Goal: Obtain resource: Obtain resource

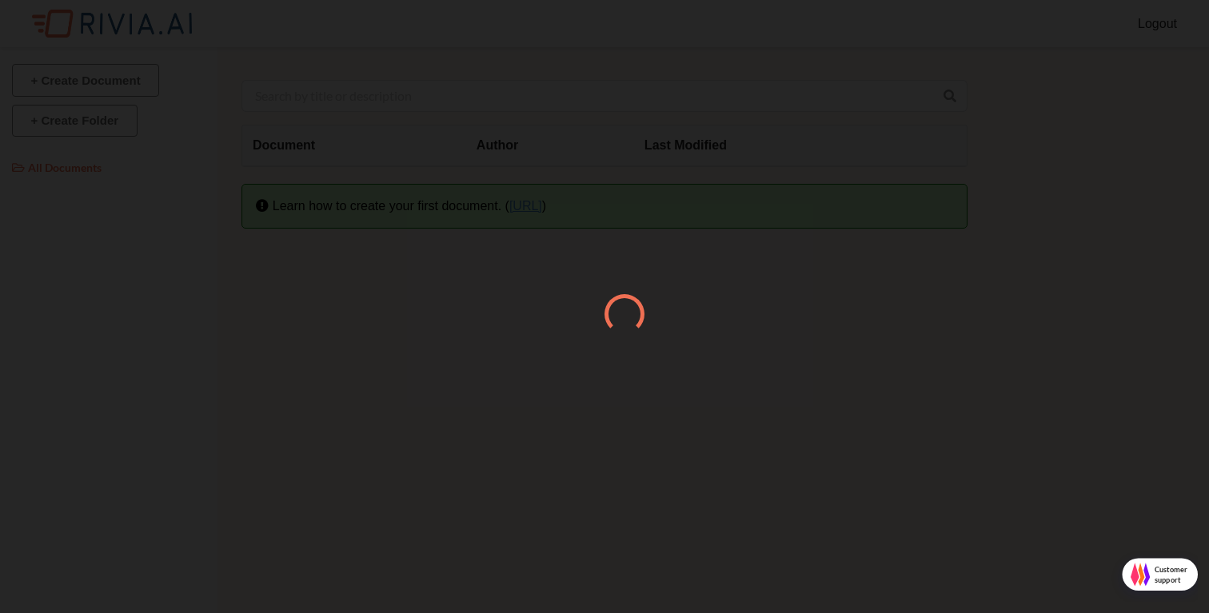
scroll to position [8, 8]
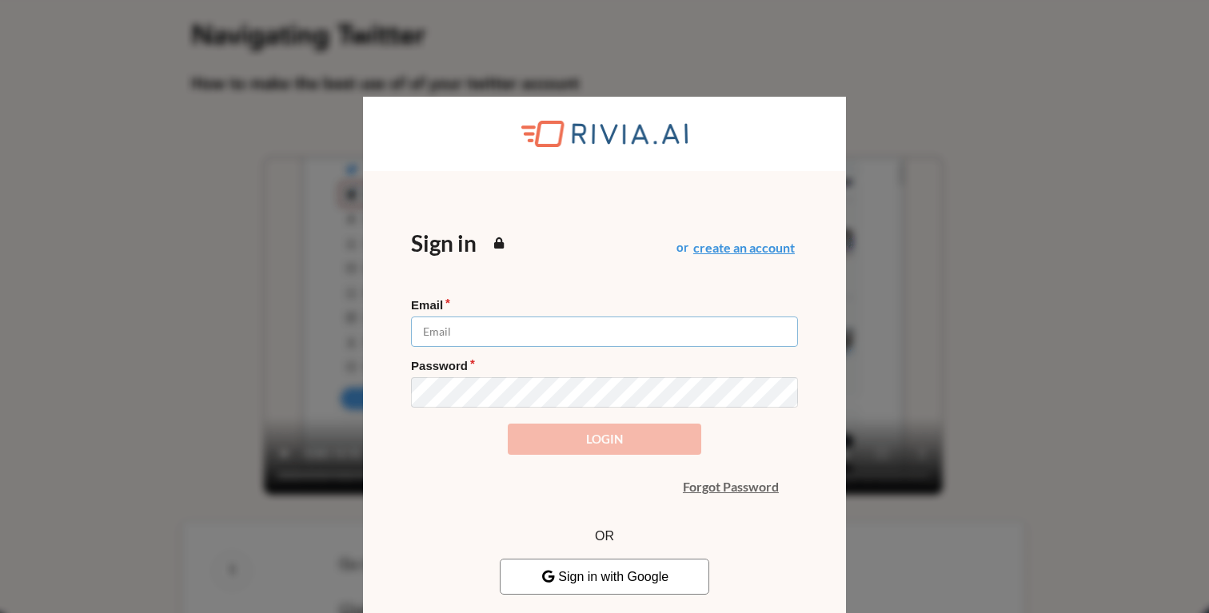
click at [549, 337] on input "Email" at bounding box center [604, 332] width 387 height 30
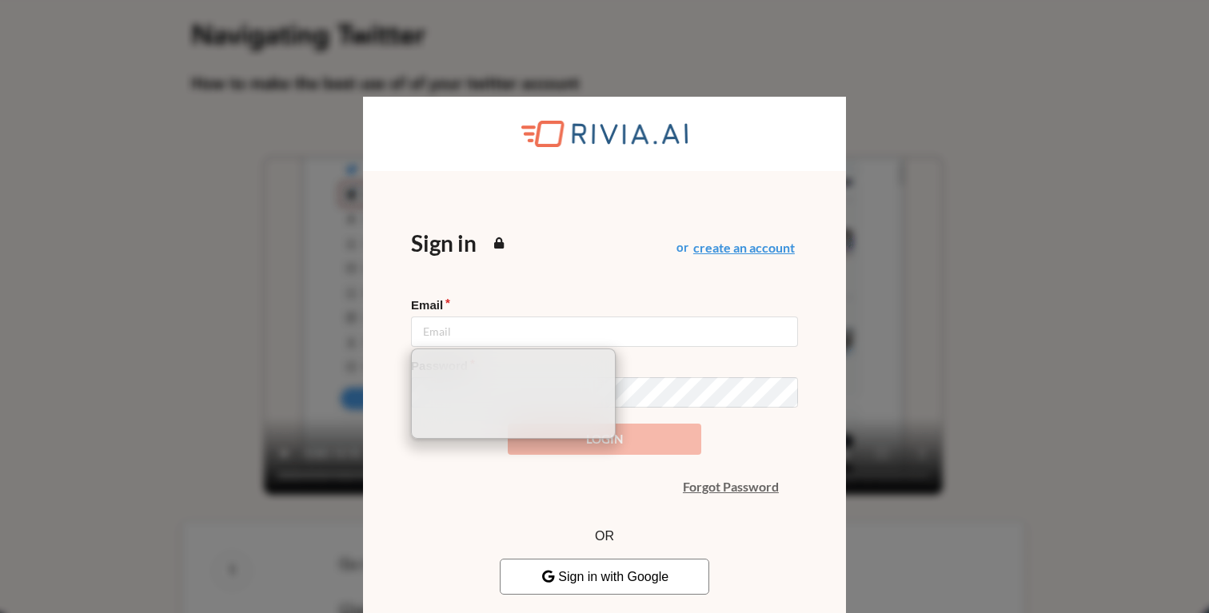
click at [616, 582] on span "Sign in with Google" at bounding box center [604, 577] width 128 height 14
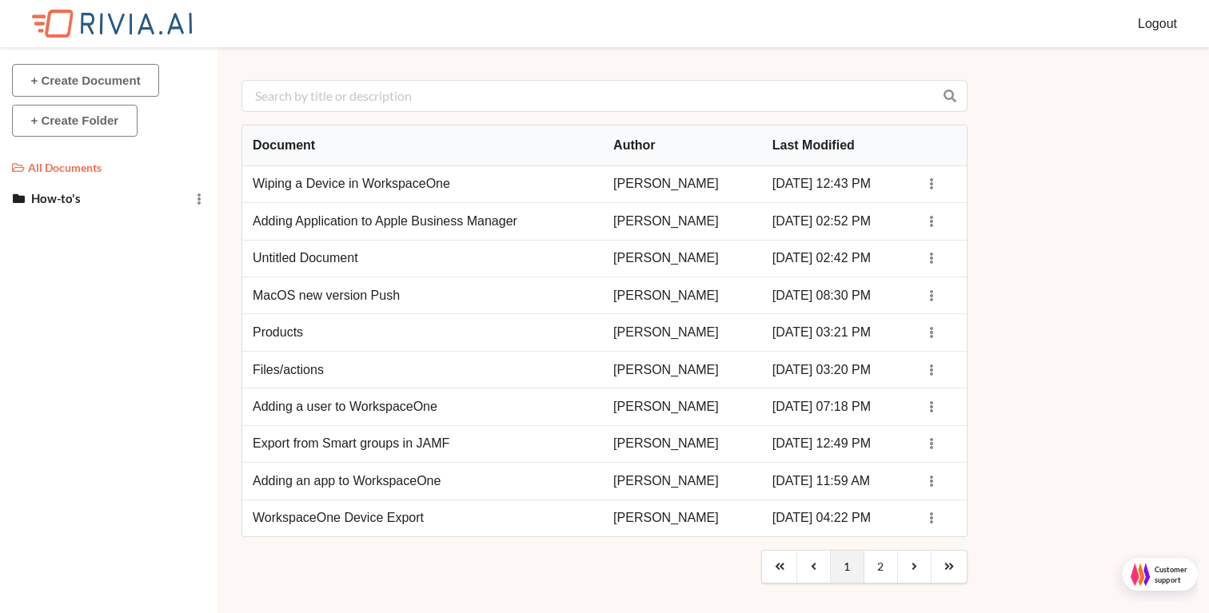
scroll to position [8, 8]
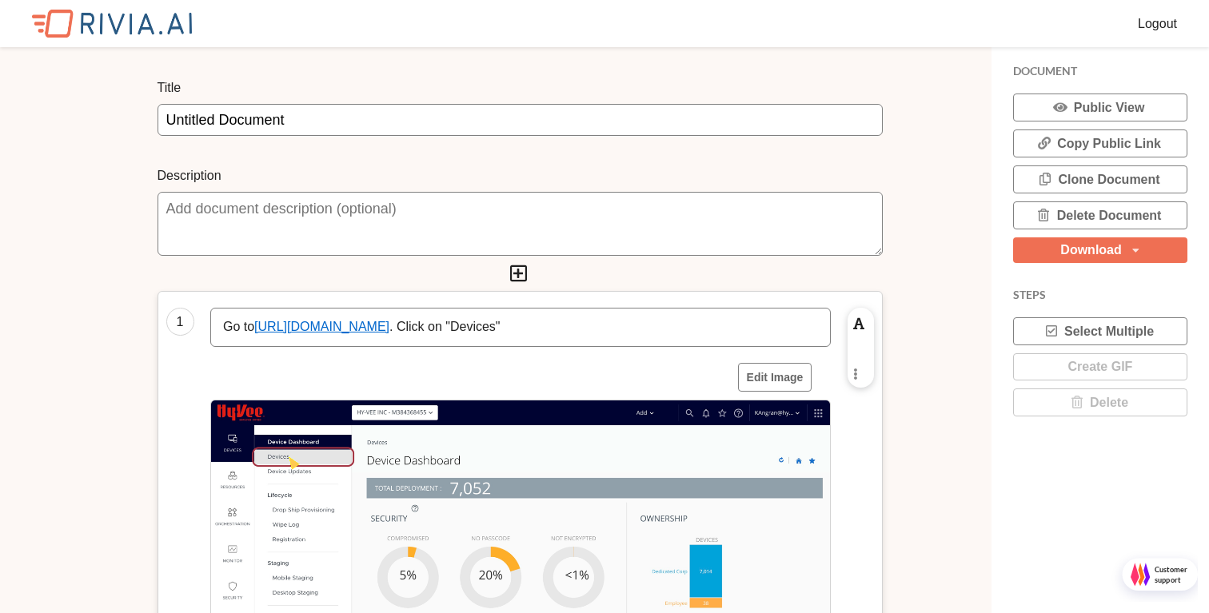
scroll to position [8, 8]
click at [394, 130] on input "Untitled Document" at bounding box center [519, 120] width 725 height 32
type input "Reprocessing Manhattan Product"
click at [337, 216] on textarea at bounding box center [519, 224] width 725 height 64
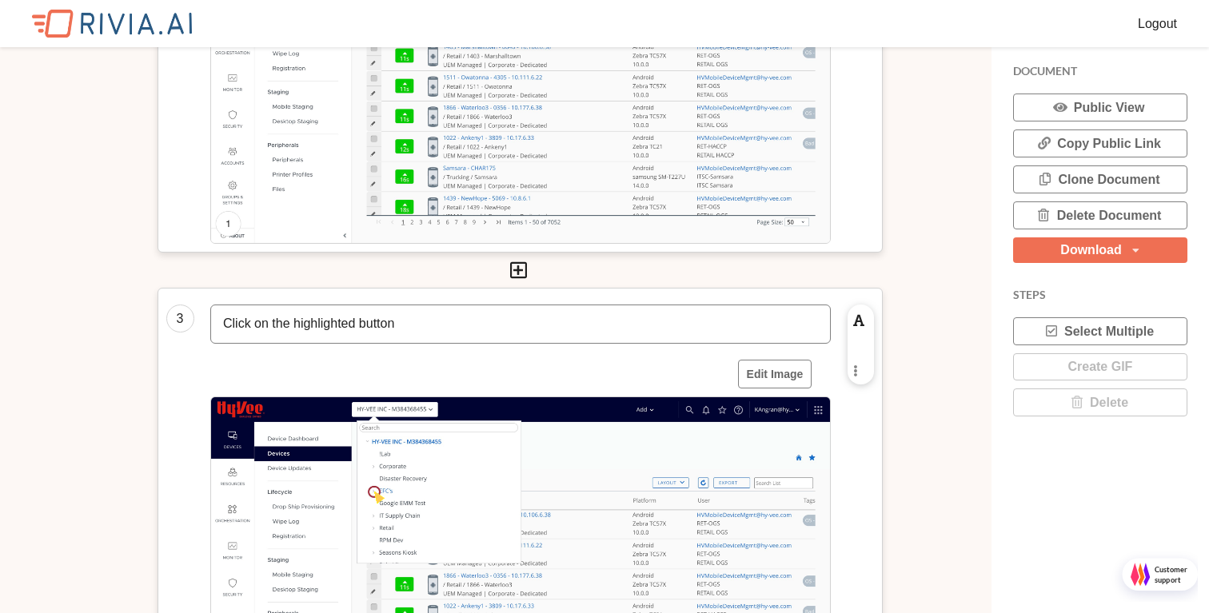
type textarea "EFC Manhattan SSO not showing up"
click at [424, 330] on p "Click on the highlighted button" at bounding box center [520, 324] width 595 height 18
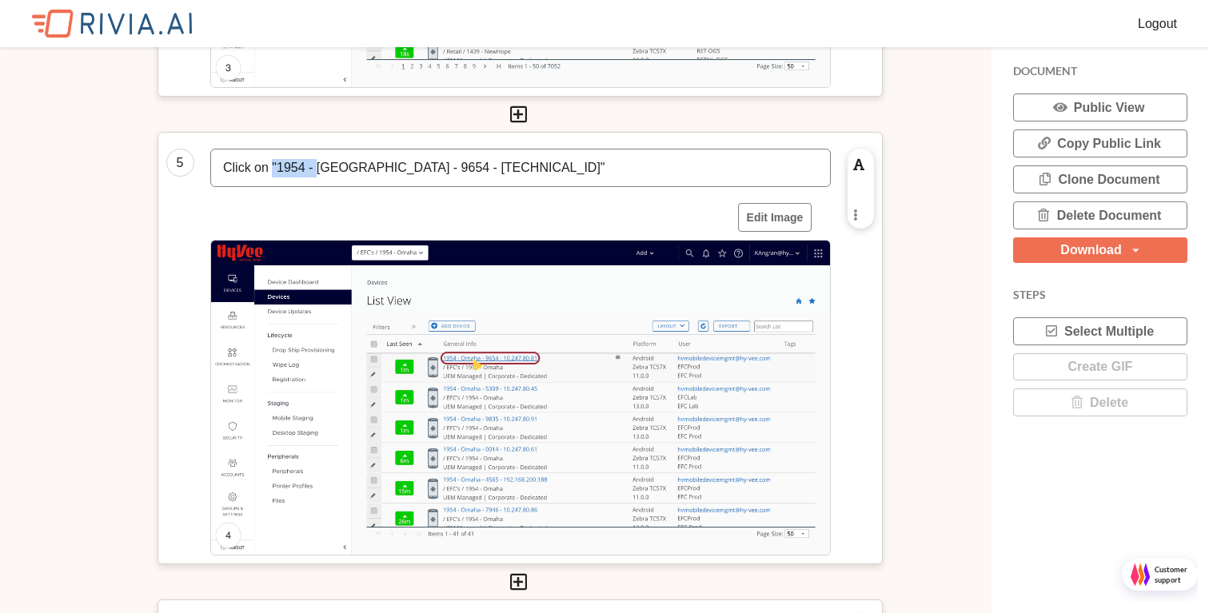
drag, startPoint x: 530, startPoint y: 165, endPoint x: 279, endPoint y: 175, distance: 251.2
click at [274, 170] on p "Click on "1954 - Omaha - 9654 - 10.247.80.81"" at bounding box center [520, 168] width 595 height 18
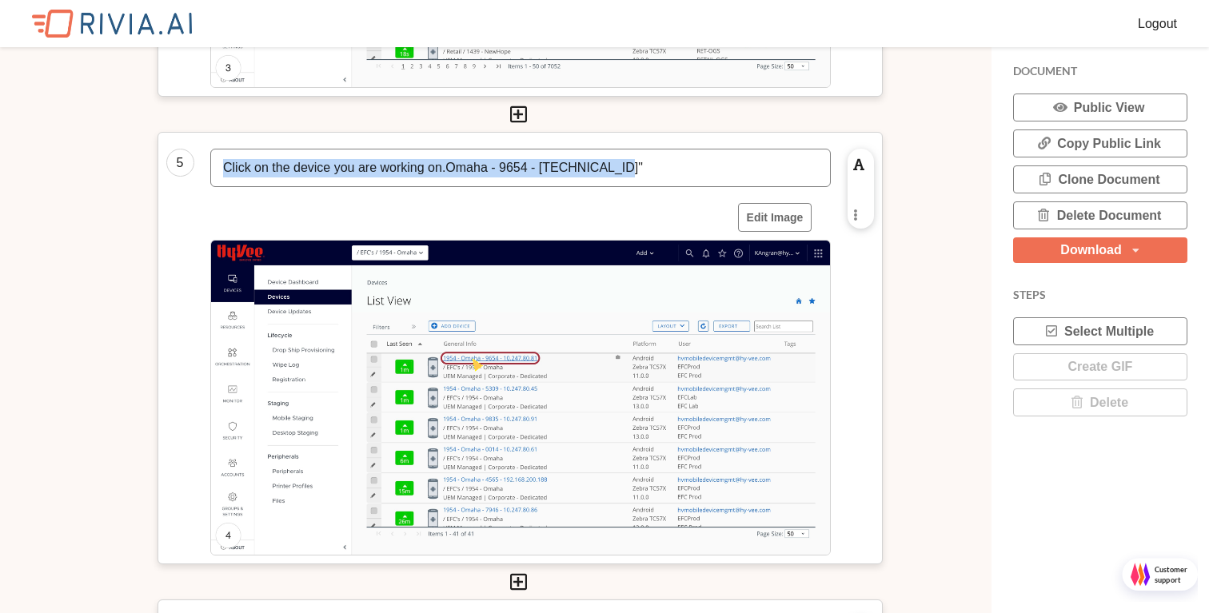
drag, startPoint x: 637, startPoint y: 169, endPoint x: 456, endPoint y: 159, distance: 181.8
click at [454, 159] on p "Click on the device you are working on.Omaha - 9654 - 10.247.80.81"" at bounding box center [520, 168] width 595 height 18
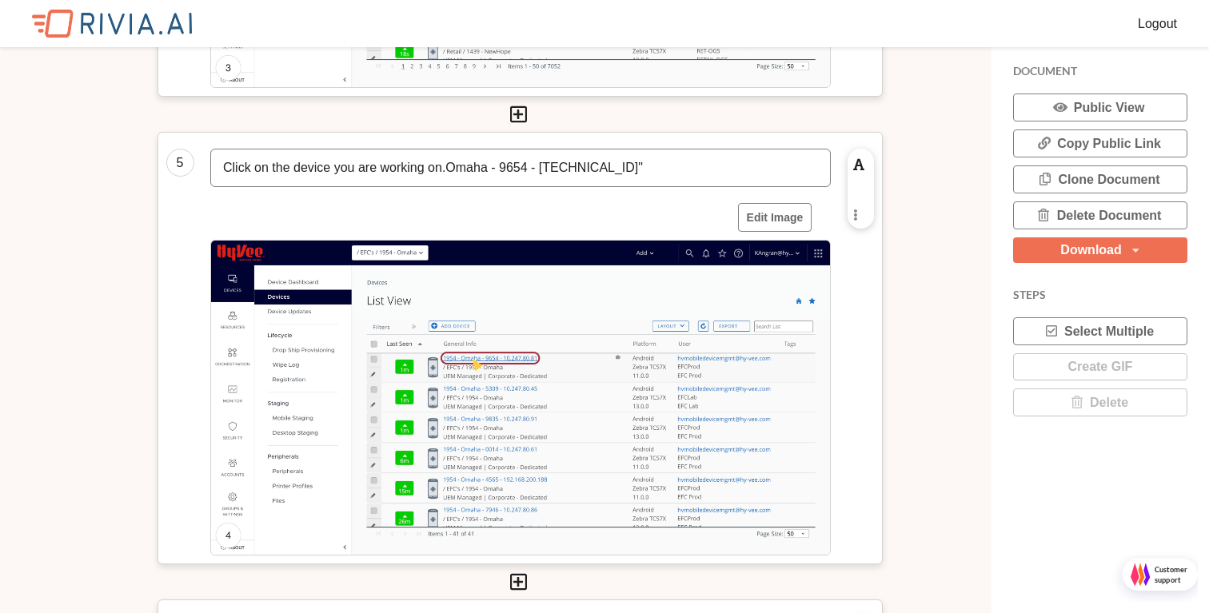
click at [628, 163] on p "Click on the device you are working on.Omaha - 9654 - 10.247.80.81"" at bounding box center [520, 168] width 595 height 18
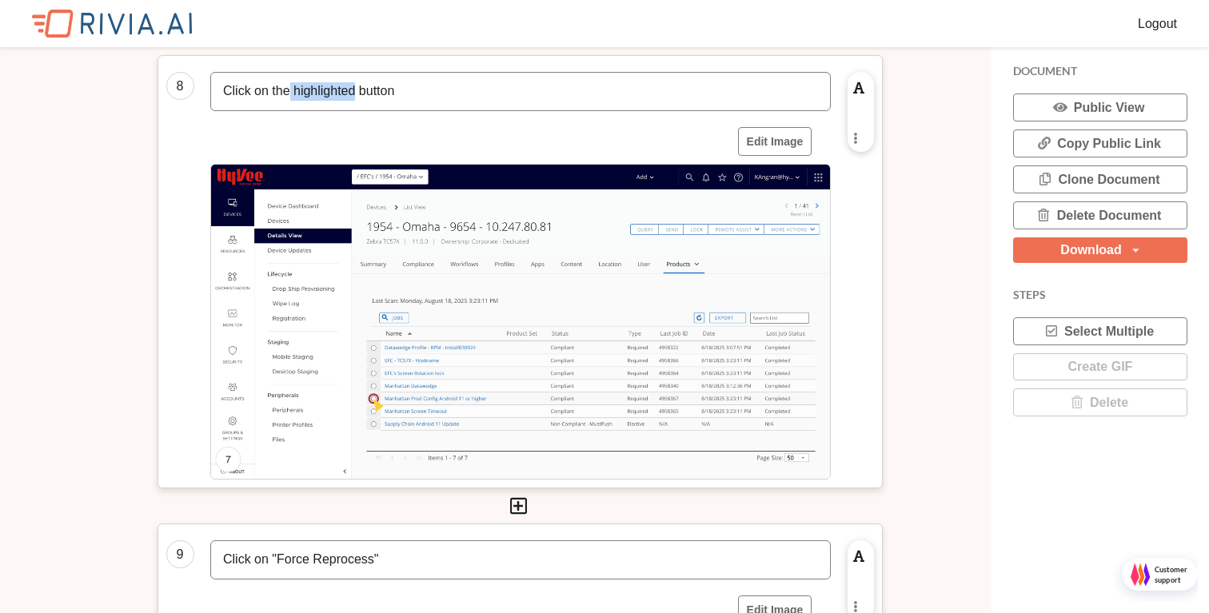
drag, startPoint x: 361, startPoint y: 89, endPoint x: 291, endPoint y: 84, distance: 70.5
click at [291, 84] on p "Click on the highlighted button" at bounding box center [520, 91] width 595 height 18
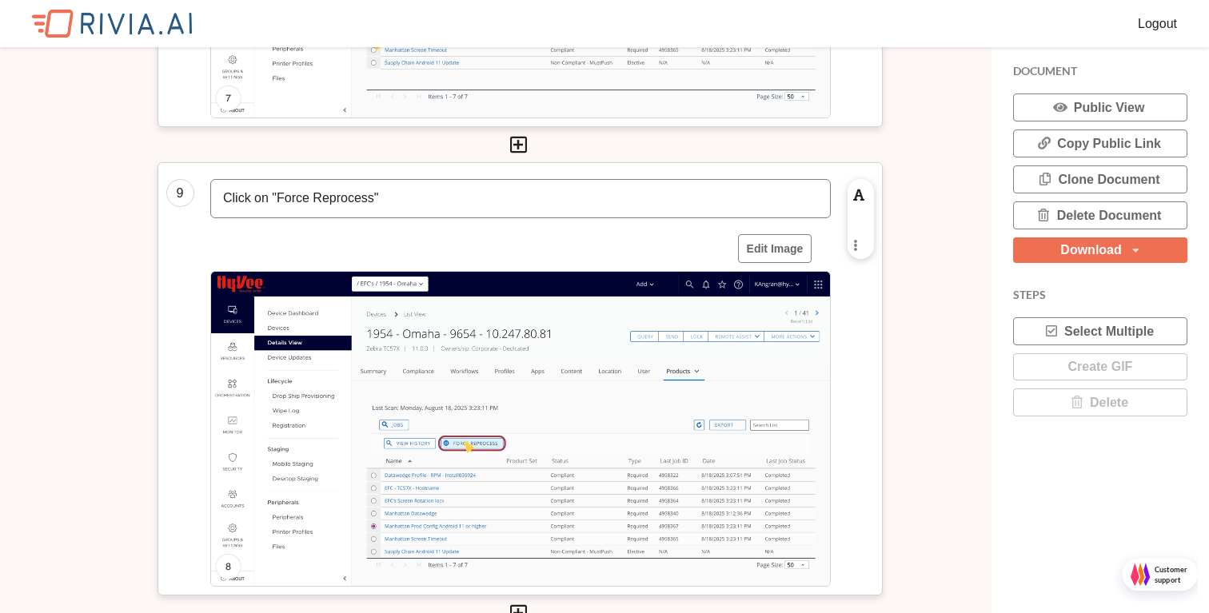
scroll to position [3965, 0]
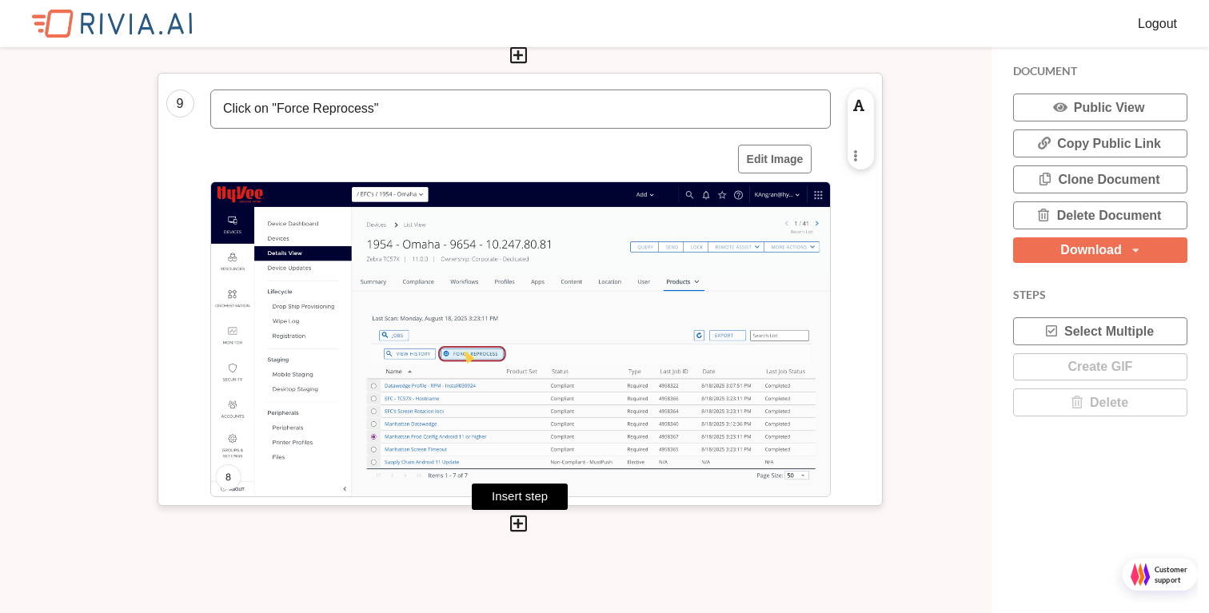
click at [520, 528] on icon at bounding box center [518, 523] width 22 height 19
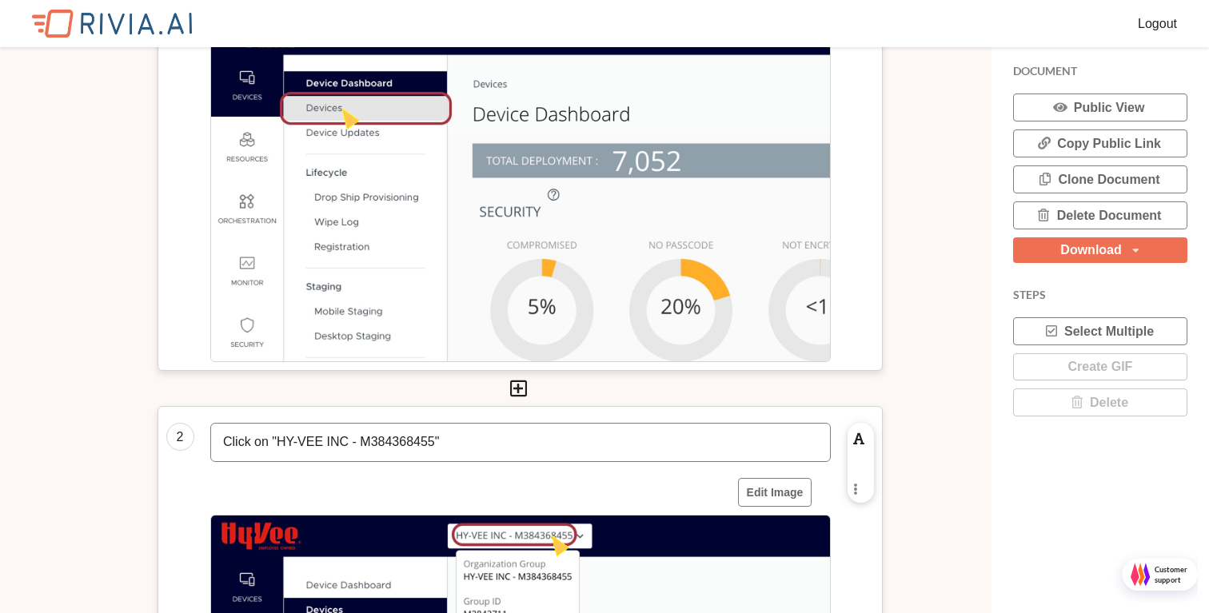
scroll to position [0, 0]
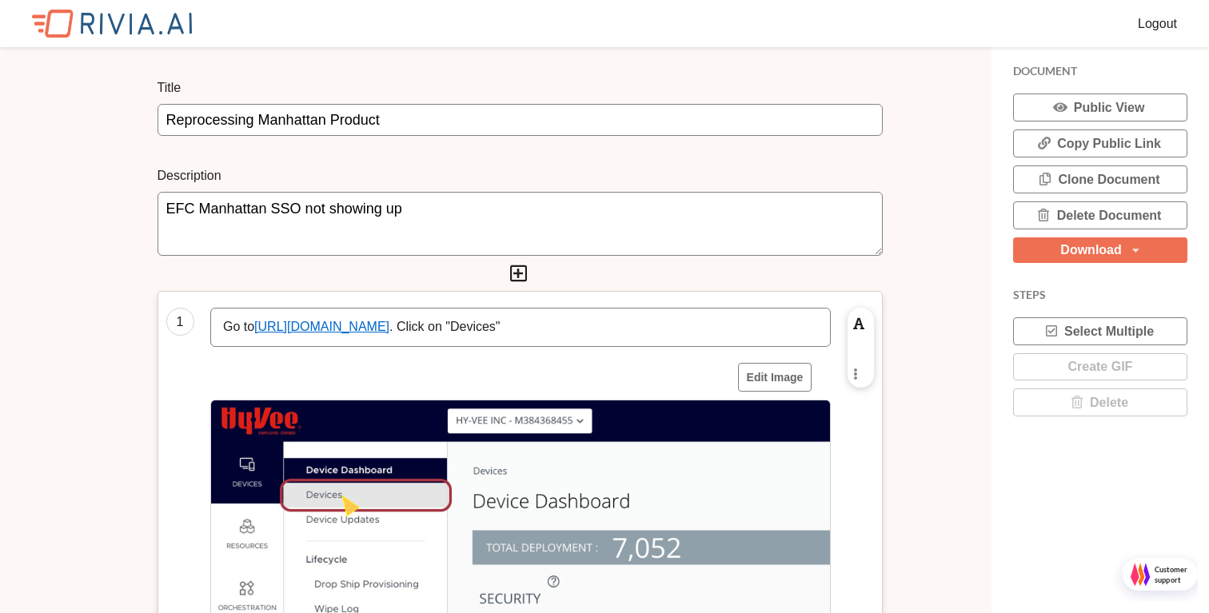
click at [440, 213] on textarea "EFC Manhattan SSO not showing up" at bounding box center [519, 224] width 725 height 64
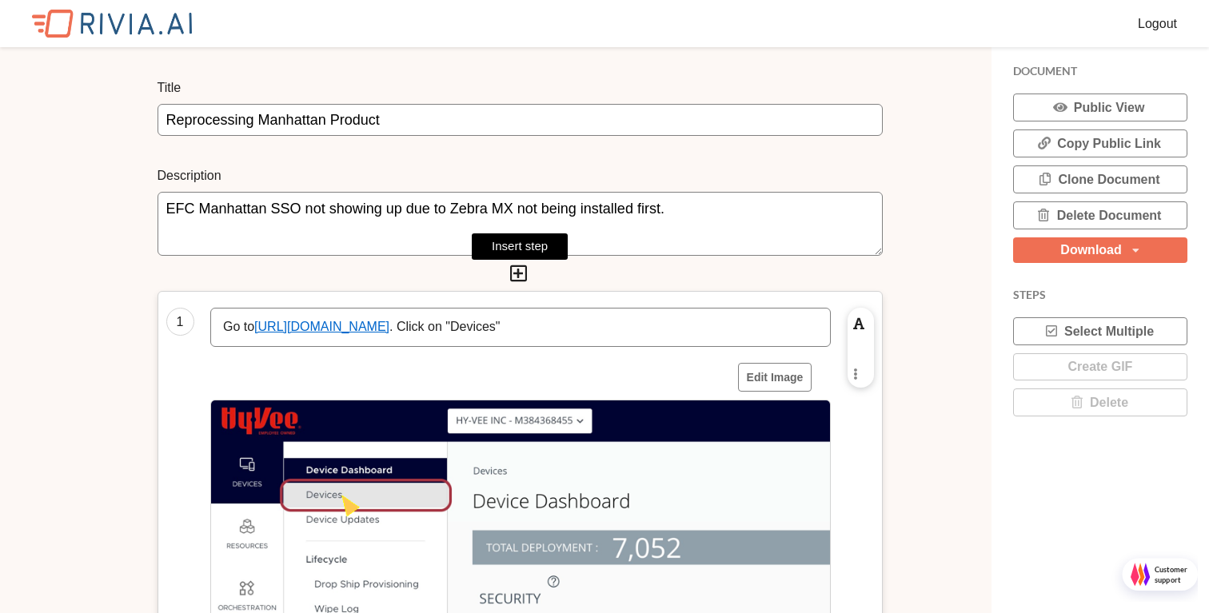
type textarea "EFC Manhattan SSO not showing up due to Zebra MX not being installed first."
click at [518, 277] on icon at bounding box center [518, 273] width 22 height 19
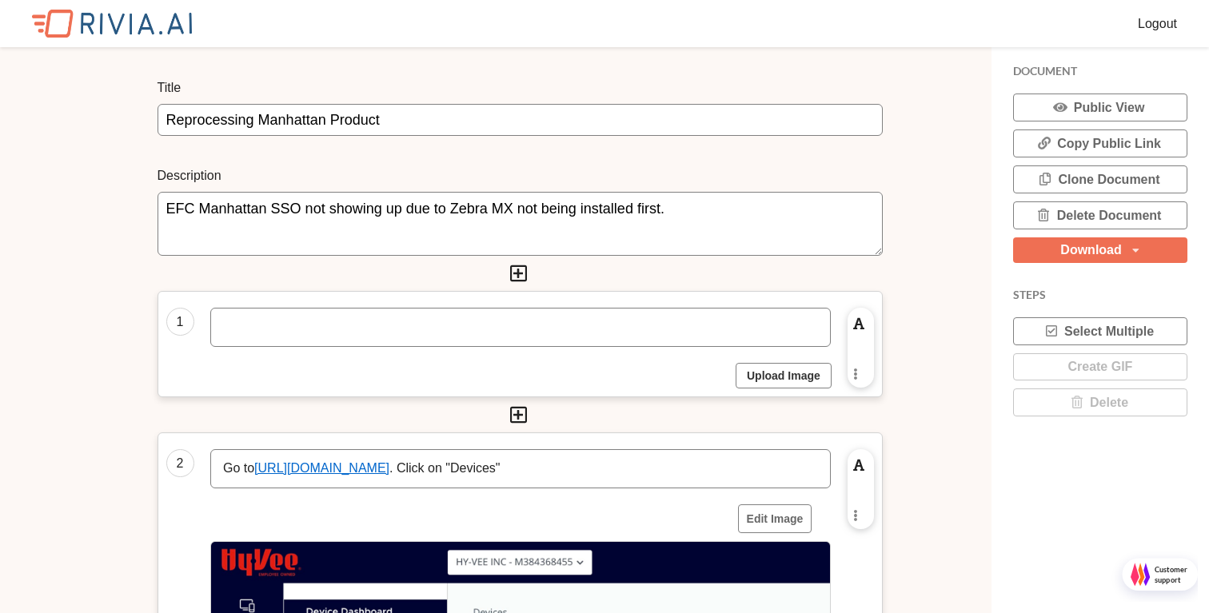
click at [756, 375] on button "Upload Image" at bounding box center [784, 376] width 96 height 26
click at [299, 330] on p at bounding box center [520, 327] width 595 height 18
click at [806, 382] on button "Upload Image" at bounding box center [784, 376] width 96 height 26
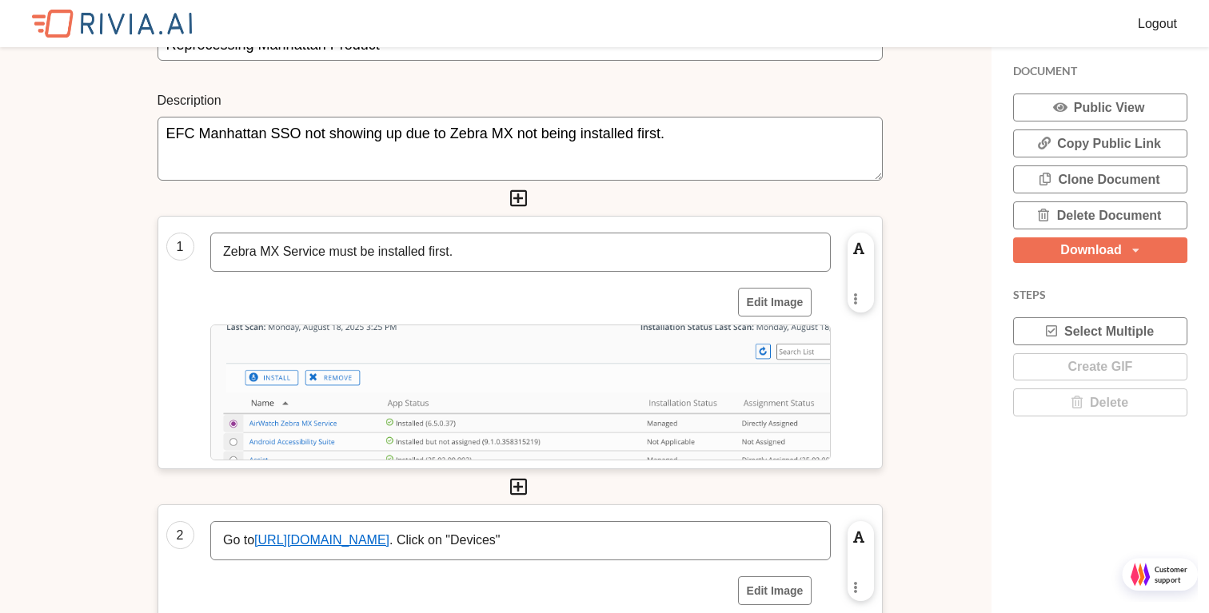
scroll to position [68, 0]
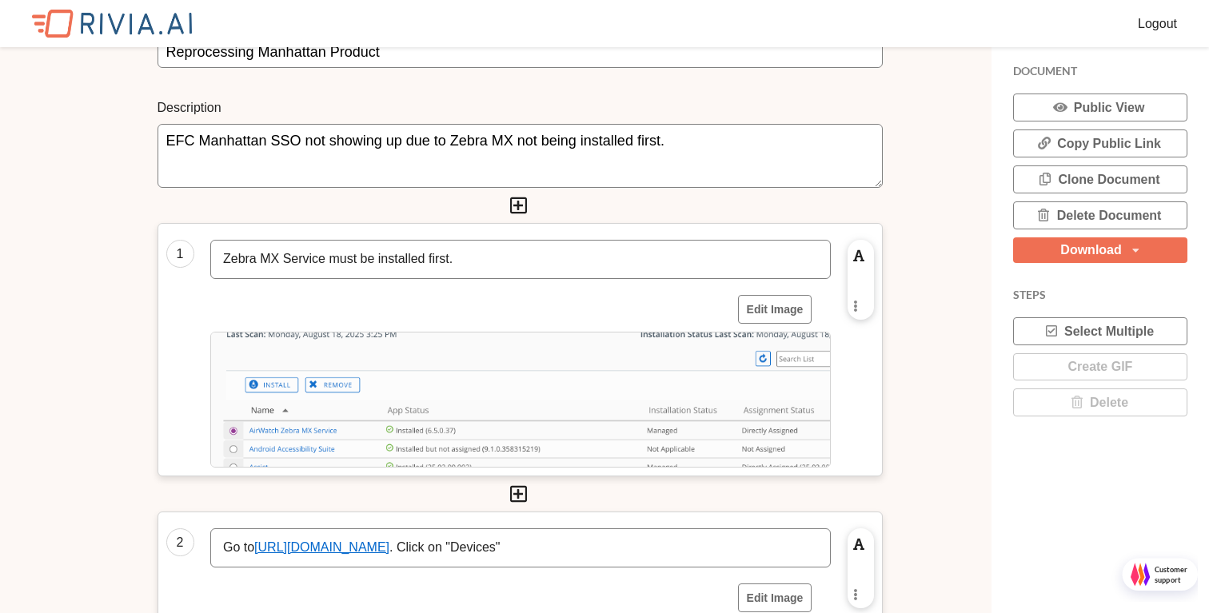
click at [322, 433] on img at bounding box center [520, 400] width 620 height 136
click at [753, 299] on button "Edit Image" at bounding box center [775, 309] width 74 height 29
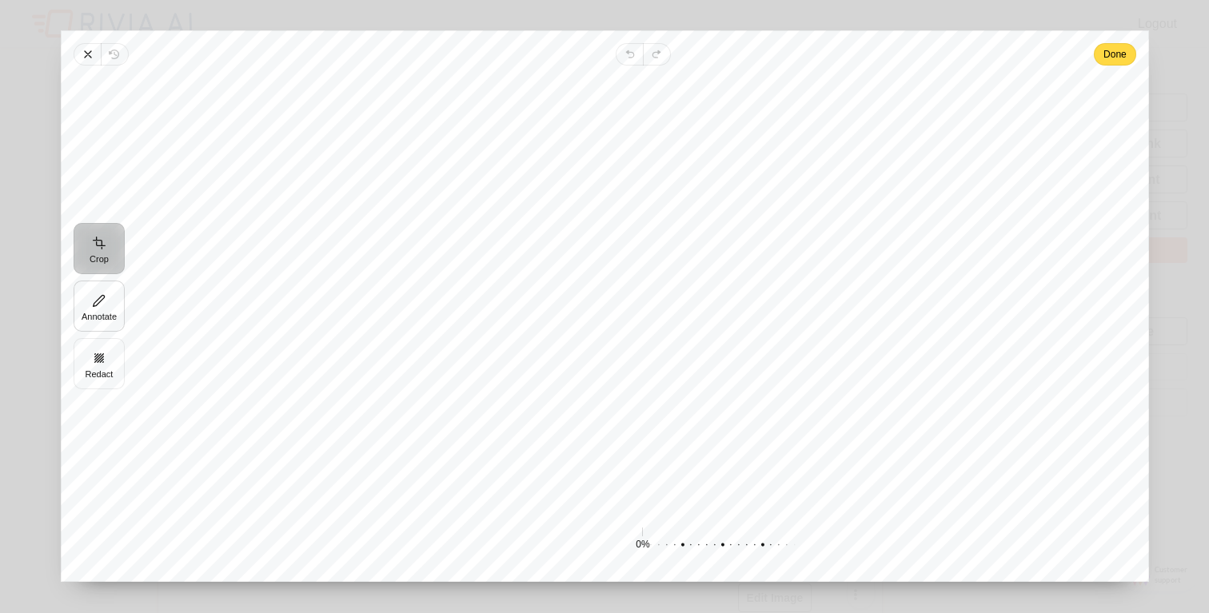
click at [107, 305] on button "Annotate" at bounding box center [99, 306] width 51 height 51
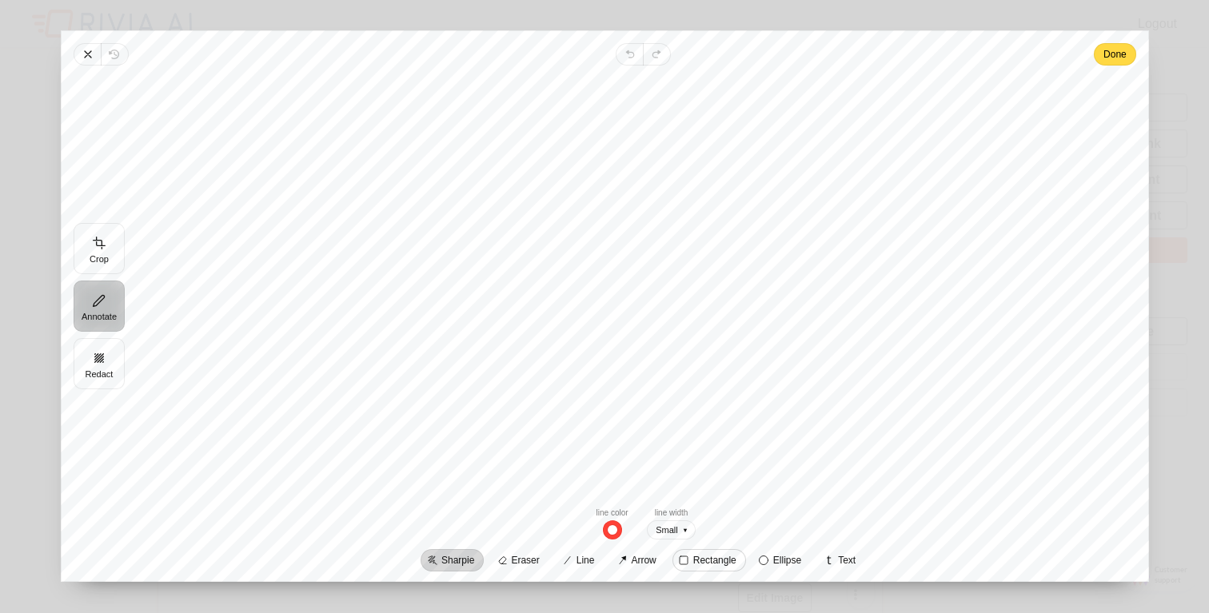
click at [725, 562] on span "Rectangle" at bounding box center [714, 561] width 43 height 10
click at [672, 550] on input "Rectangle" at bounding box center [672, 549] width 1 height 1
radio input "true"
click at [571, 524] on span "button" at bounding box center [574, 530] width 21 height 20
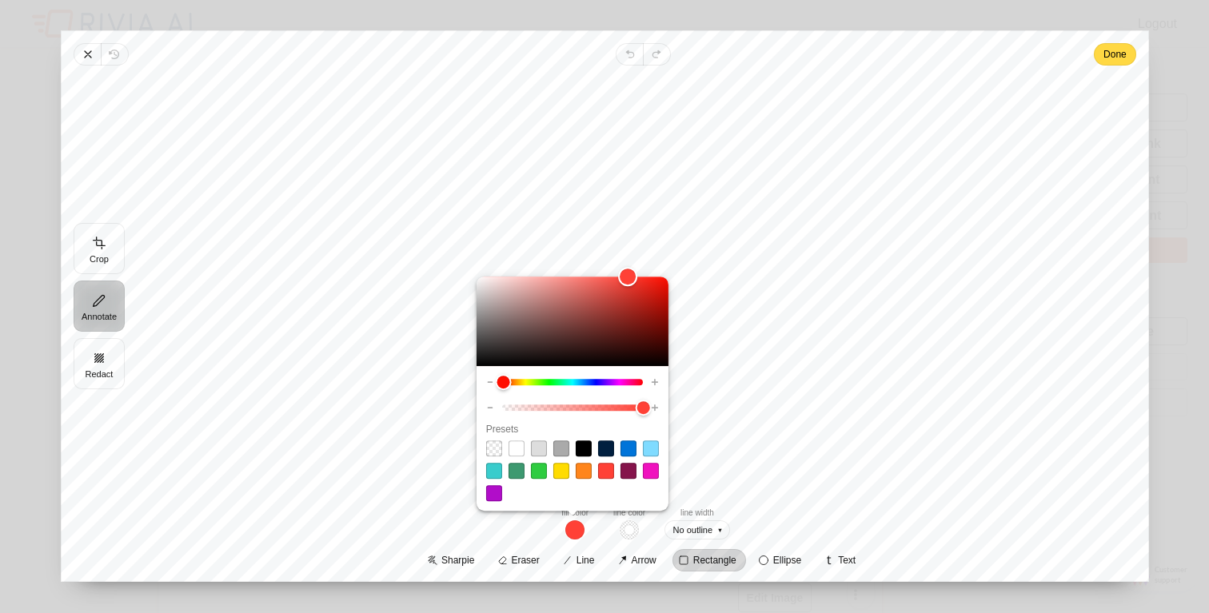
click at [487, 448] on span at bounding box center [494, 449] width 16 height 16
click at [486, 441] on input "radio" at bounding box center [485, 440] width 1 height 1
radio input "true"
type input "0"
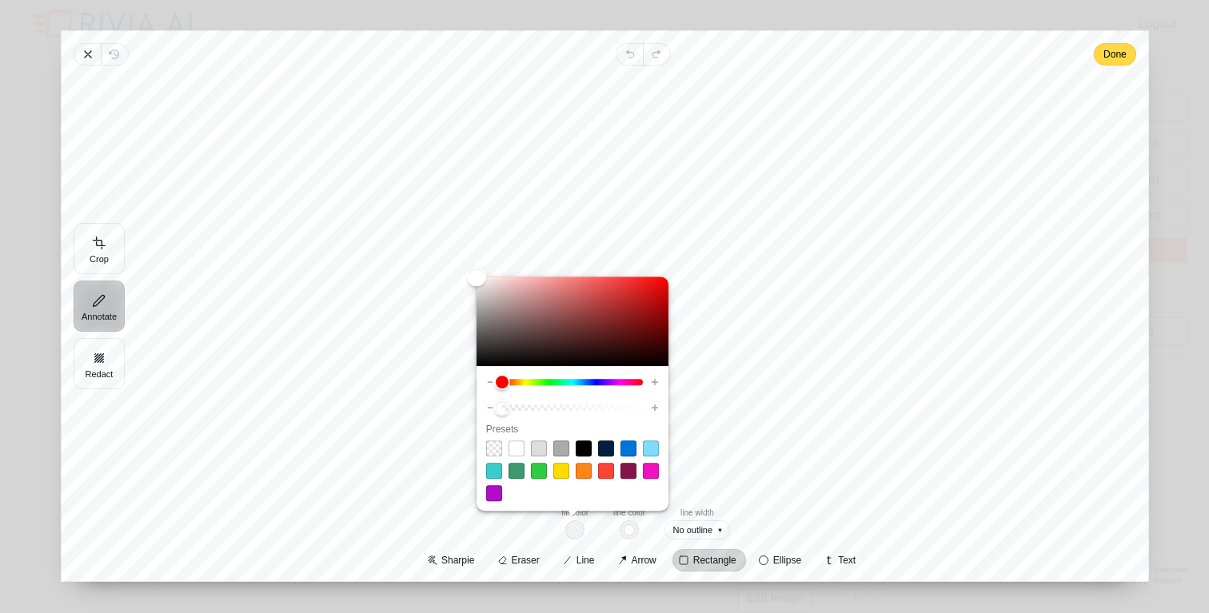
click at [622, 532] on span "button" at bounding box center [629, 530] width 21 height 20
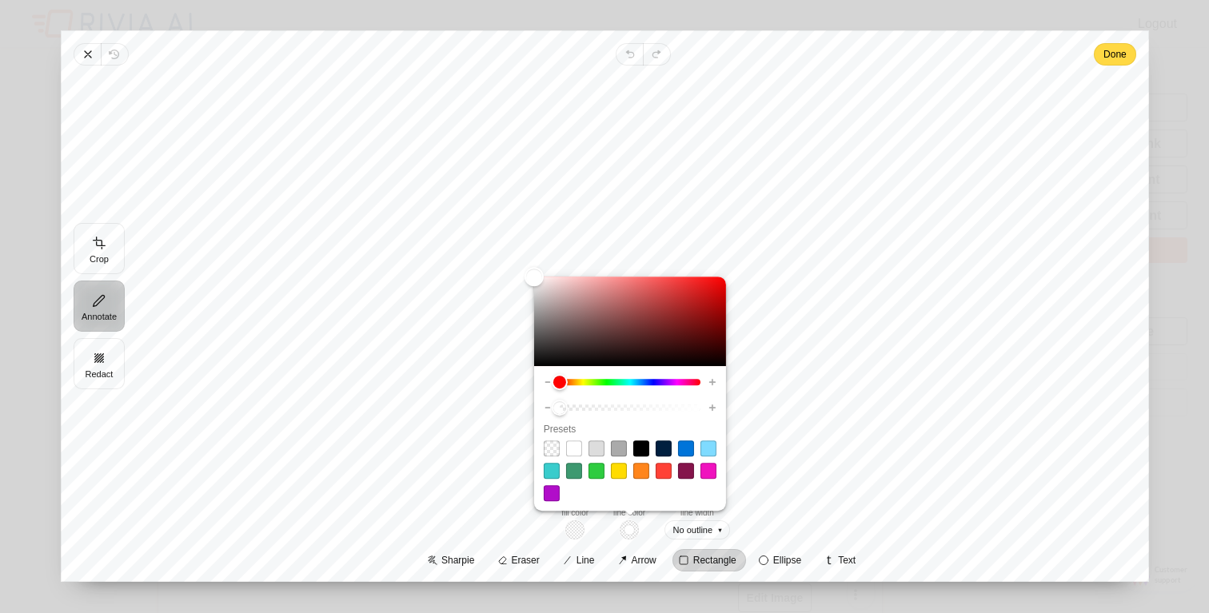
click at [664, 473] on span at bounding box center [664, 471] width 16 height 16
click at [656, 463] on input "radio" at bounding box center [655, 462] width 1 height 1
radio input "true"
type input "0.01"
type input "1"
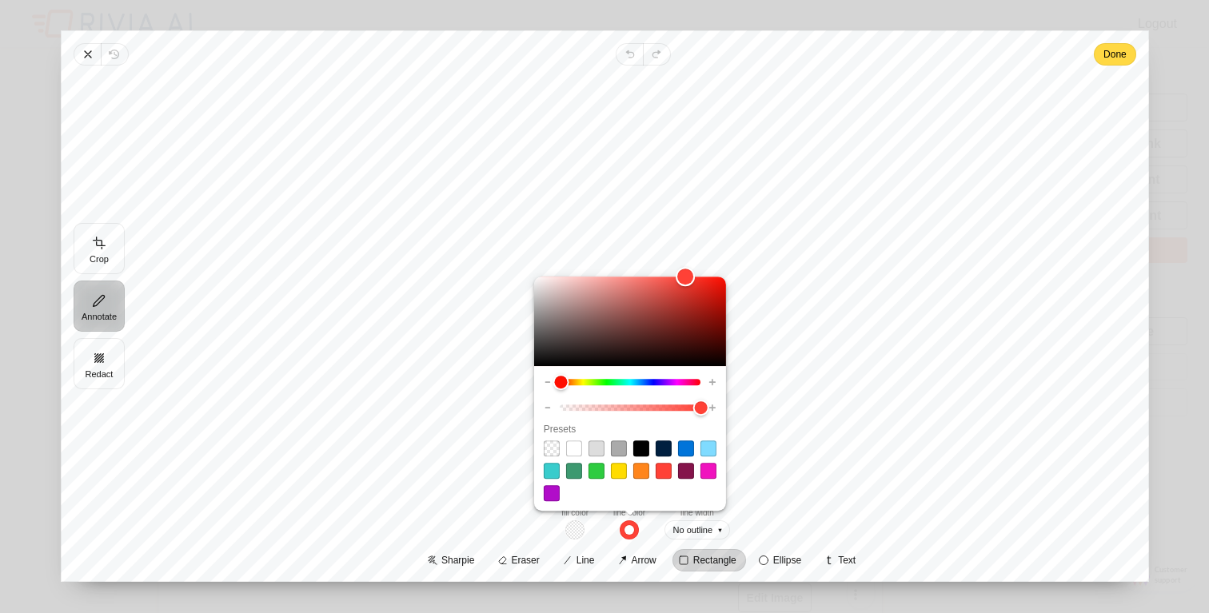
click at [844, 460] on div at bounding box center [643, 285] width 986 height 415
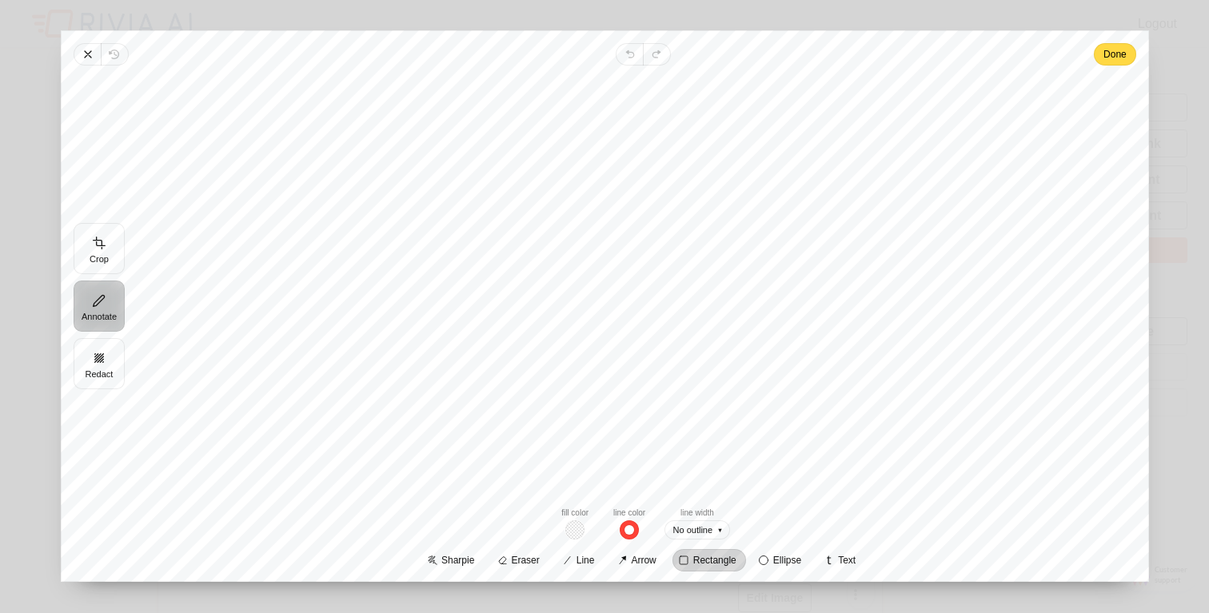
drag, startPoint x: 163, startPoint y: 221, endPoint x: 591, endPoint y: 353, distance: 447.4
click at [591, 353] on div at bounding box center [643, 285] width 986 height 415
click at [624, 530] on span "button" at bounding box center [629, 530] width 21 height 20
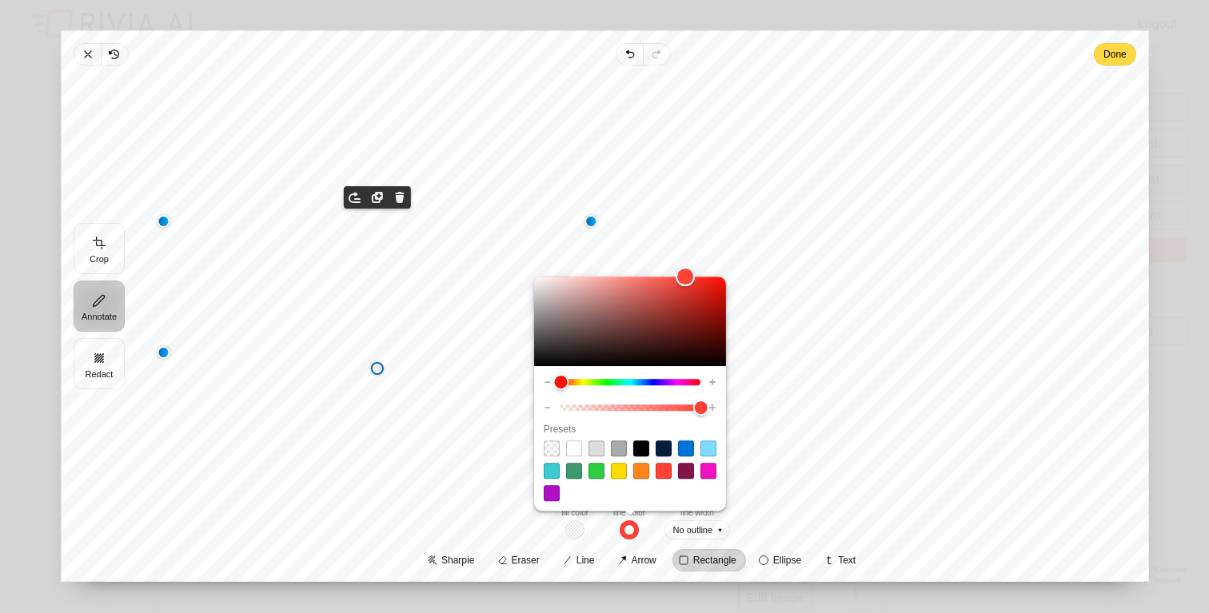
click at [661, 475] on span at bounding box center [664, 471] width 16 height 16
click at [656, 463] on input "radio" at bounding box center [655, 462] width 1 height 1
click at [421, 417] on div "Rectangle Move to front Duplicate Remove" at bounding box center [643, 285] width 986 height 415
radio input "true"
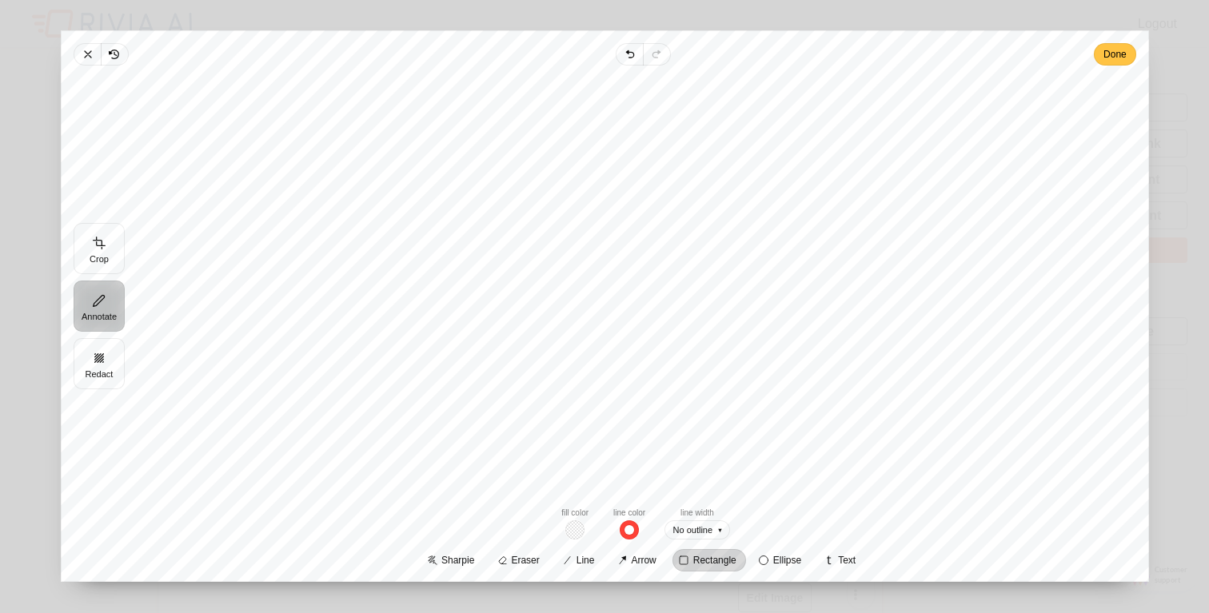
click at [1118, 56] on span "Done" at bounding box center [1114, 54] width 23 height 19
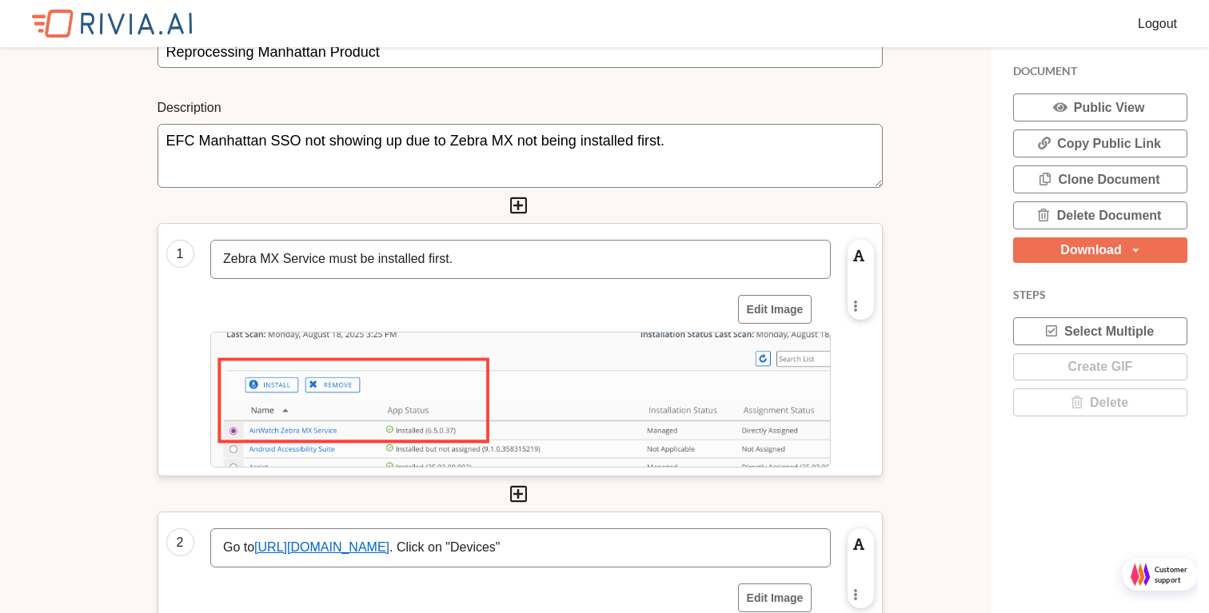
scroll to position [8, 8]
click at [476, 251] on p "Zebra MX Service must be installed first." at bounding box center [520, 259] width 595 height 18
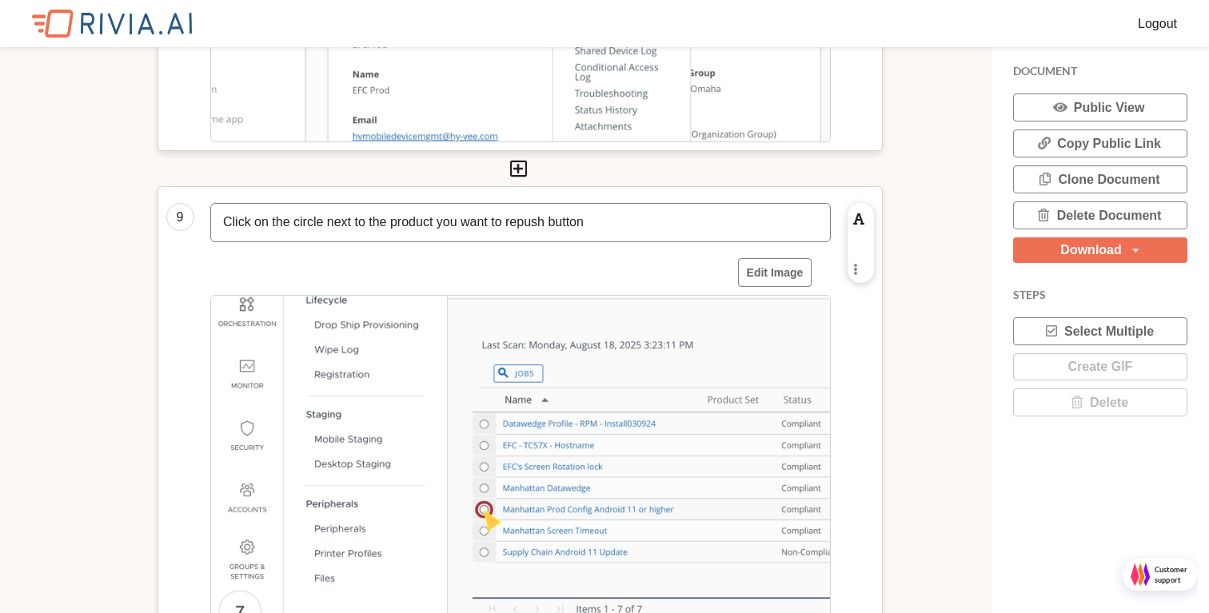
scroll to position [4720, 0]
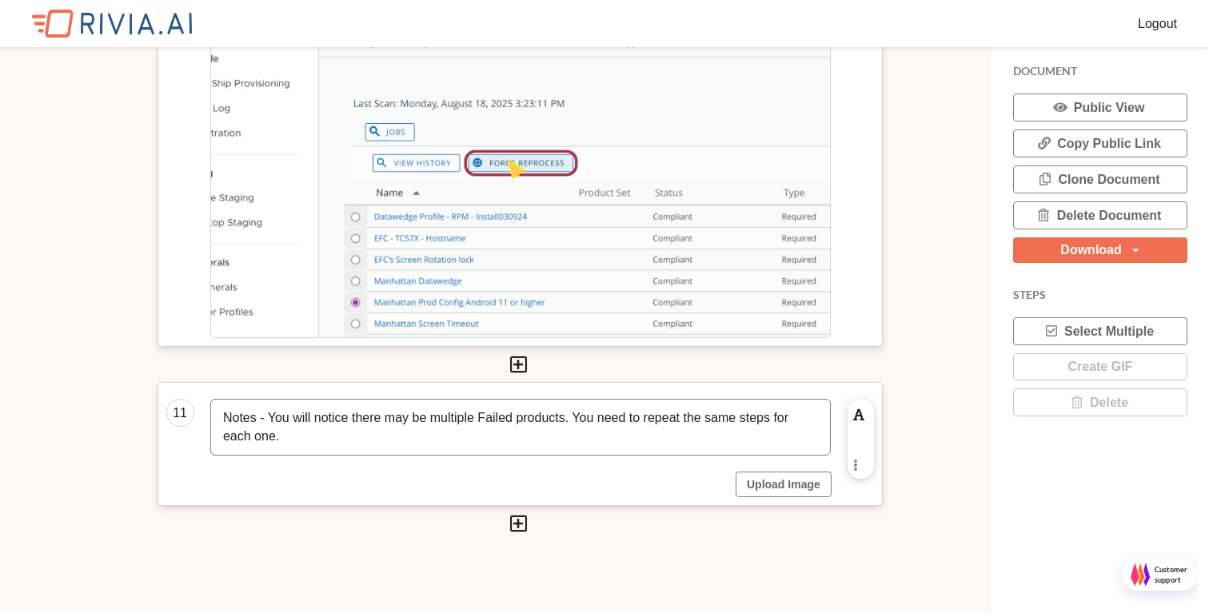
click at [1094, 251] on div "Download" at bounding box center [1090, 250] width 61 height 13
click at [858, 467] on icon at bounding box center [856, 465] width 14 height 10
click at [858, 466] on icon at bounding box center [856, 465] width 14 height 10
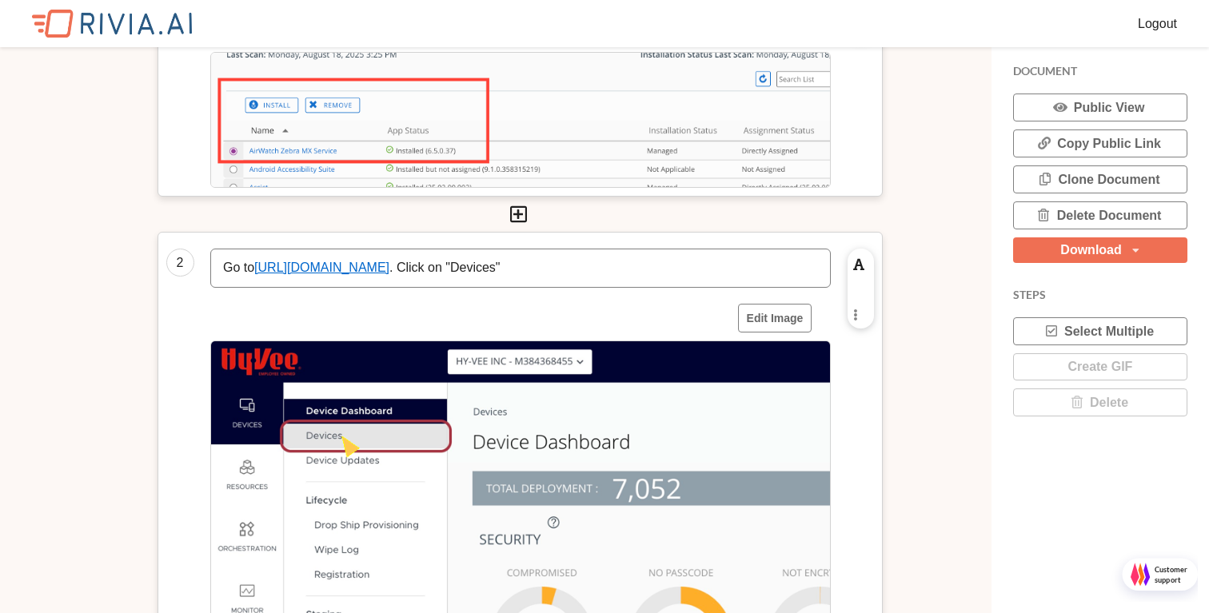
scroll to position [0, 0]
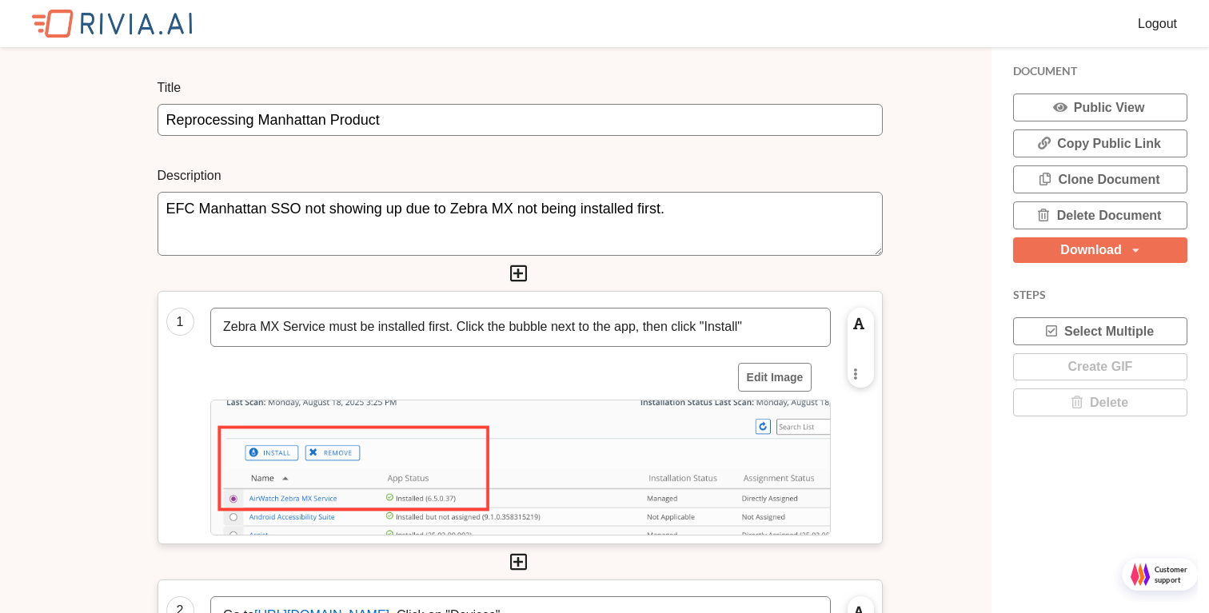
click at [645, 115] on input "Reprocessing Manhattan Product" at bounding box center [519, 120] width 725 height 32
type input "Reprocessing Products for EFC Manhattan"
click at [1112, 245] on div "Download" at bounding box center [1090, 250] width 61 height 13
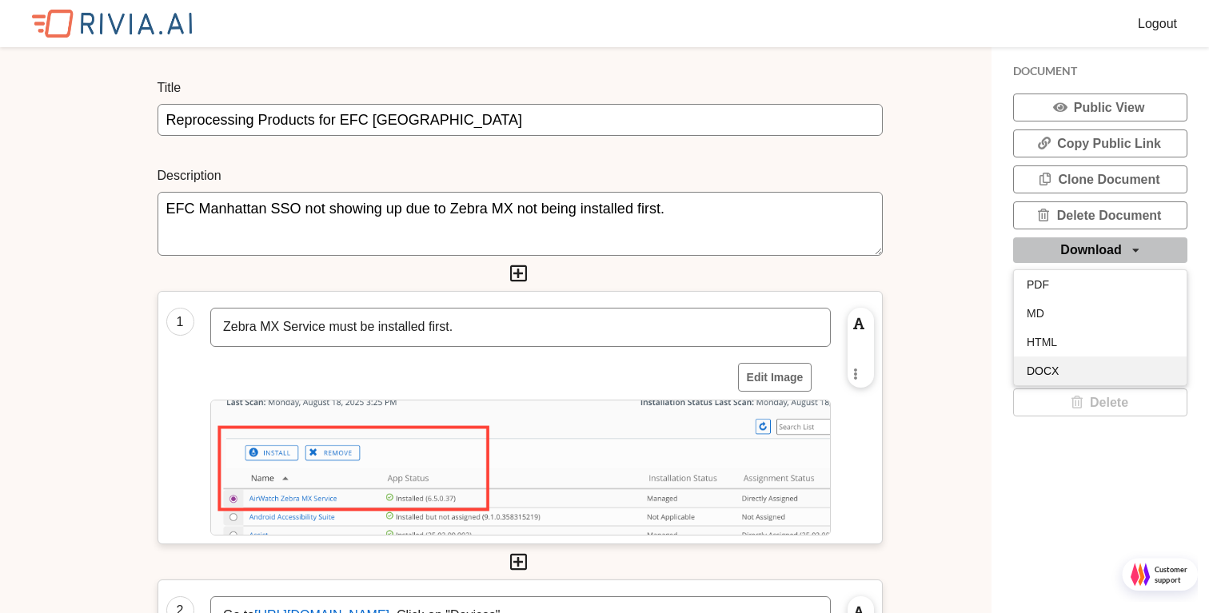
click at [1052, 373] on span "DOCX" at bounding box center [1043, 371] width 32 height 13
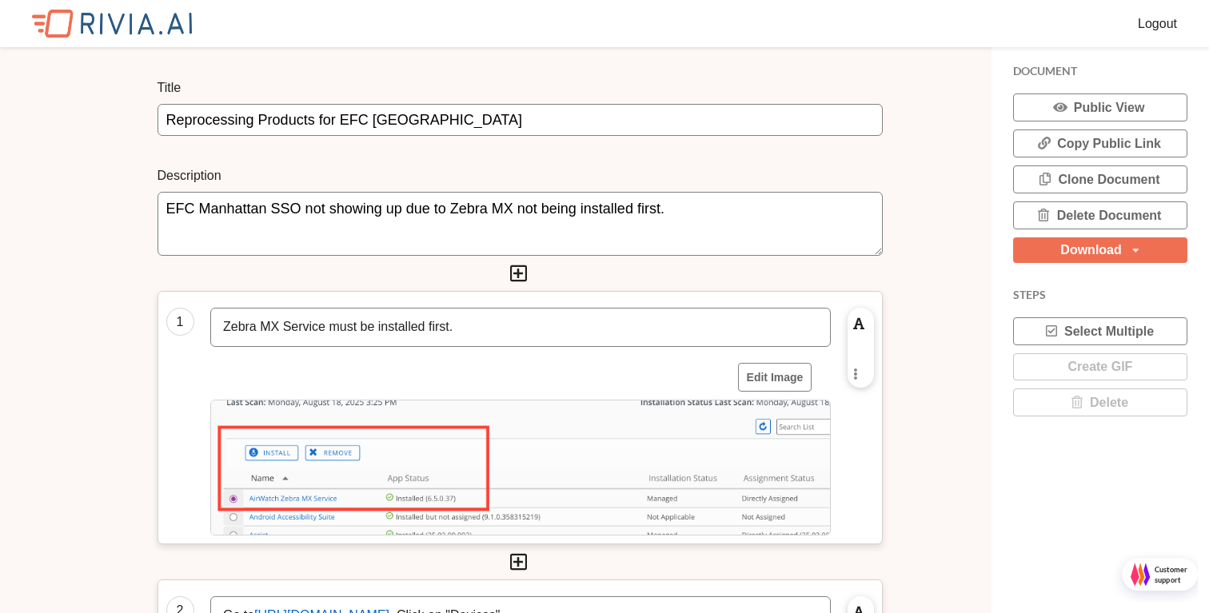
click at [1036, 253] on div "Download PDF MD HTML DOCX" at bounding box center [1100, 250] width 174 height 26
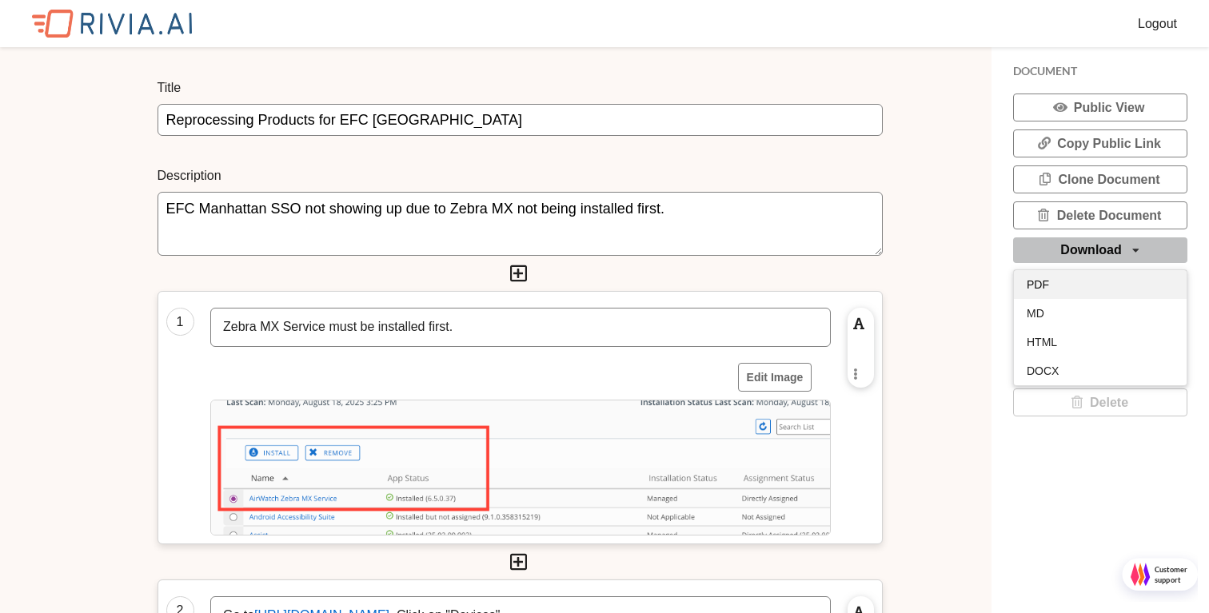
click at [1030, 289] on span "PDF" at bounding box center [1038, 284] width 22 height 13
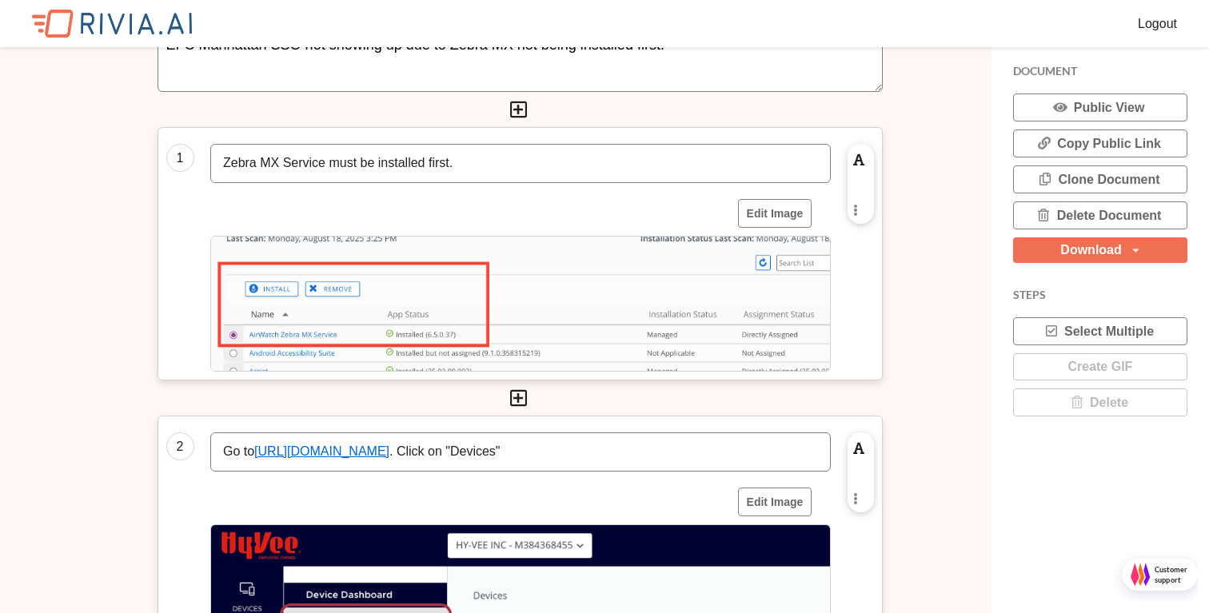
scroll to position [0, 0]
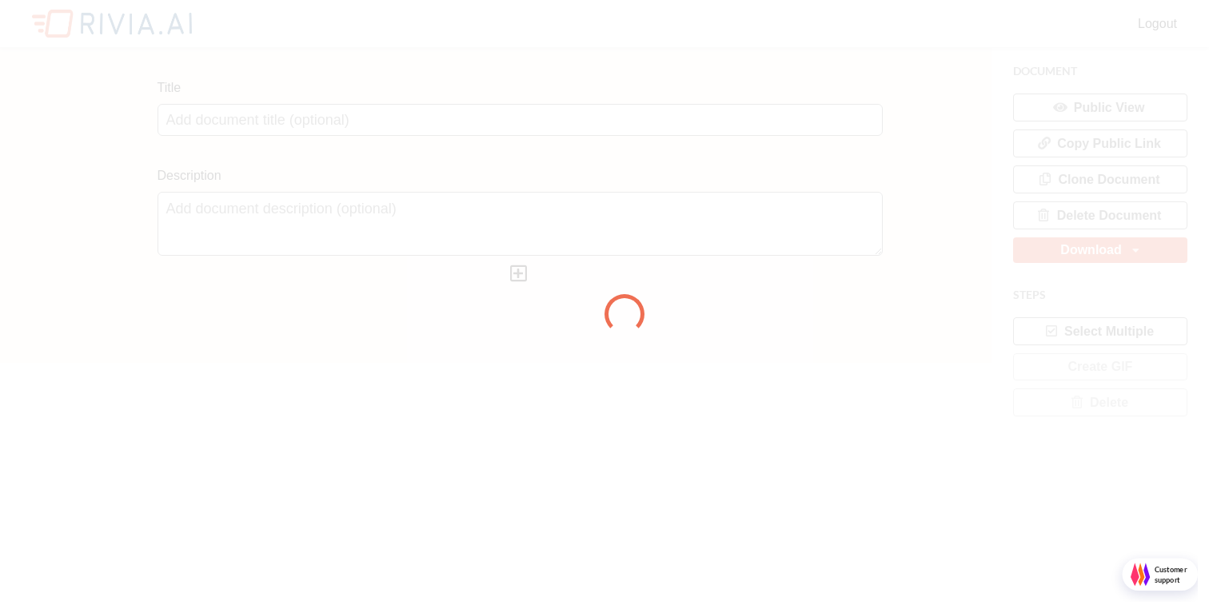
scroll to position [613, 1209]
type input "Untitled Document"
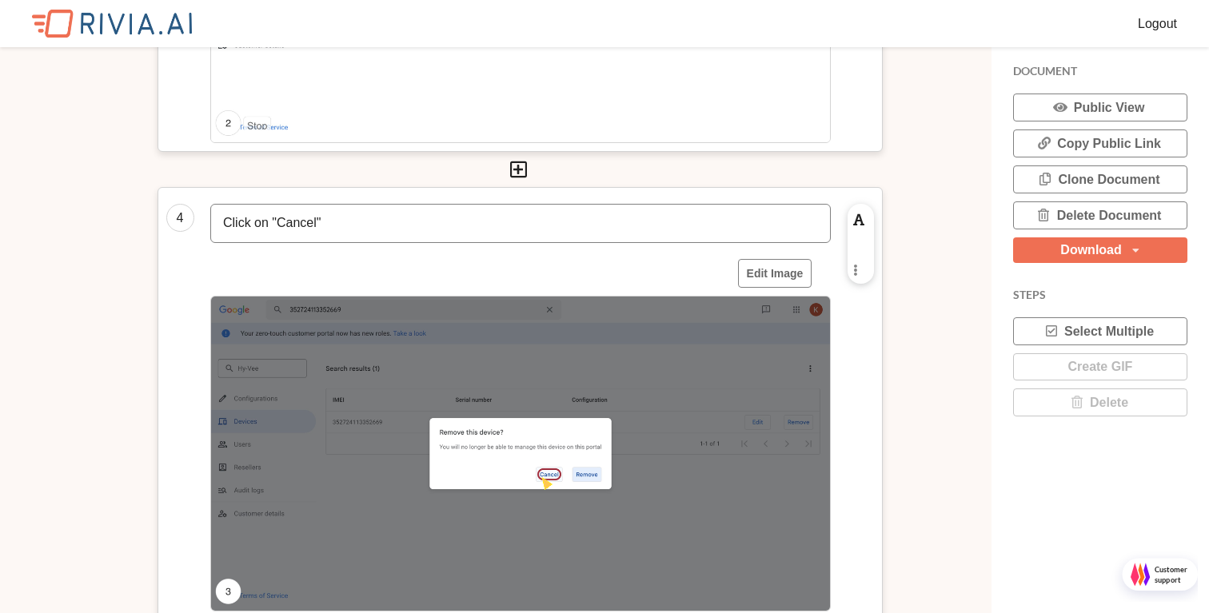
scroll to position [1623, 0]
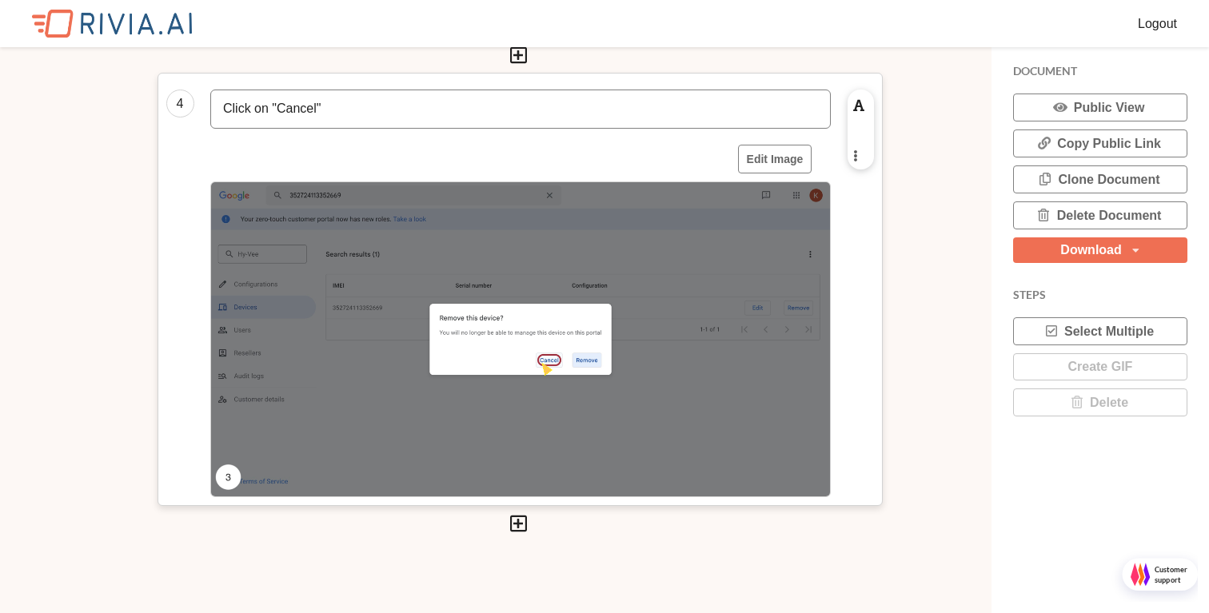
click at [853, 159] on icon at bounding box center [856, 155] width 14 height 10
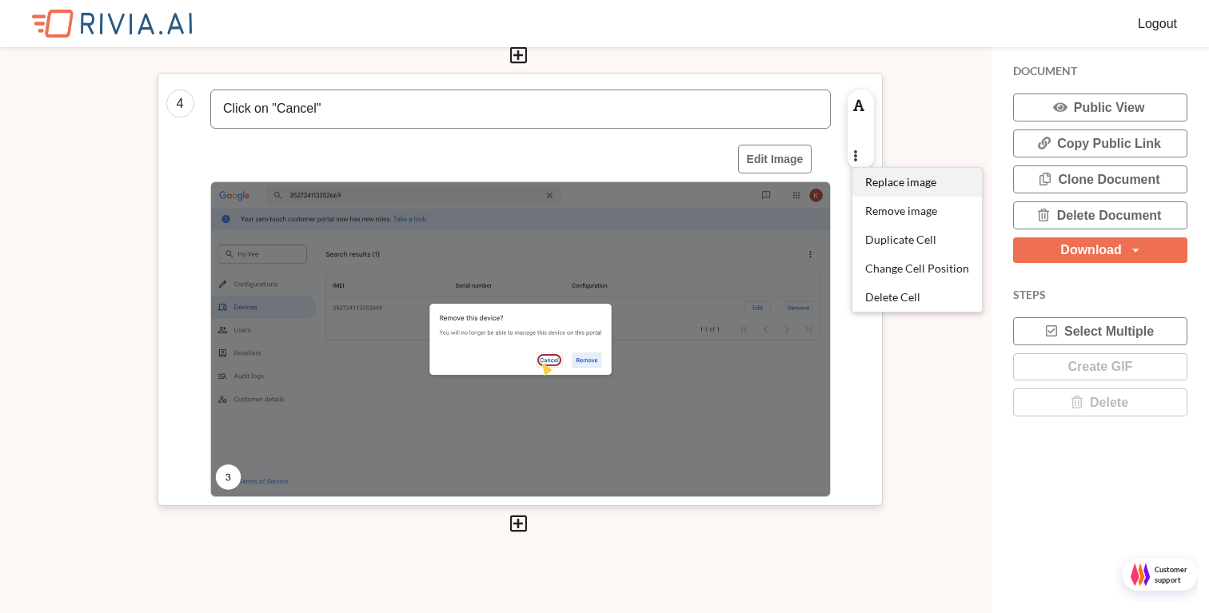
click at [870, 186] on span "Replace image" at bounding box center [900, 182] width 71 height 14
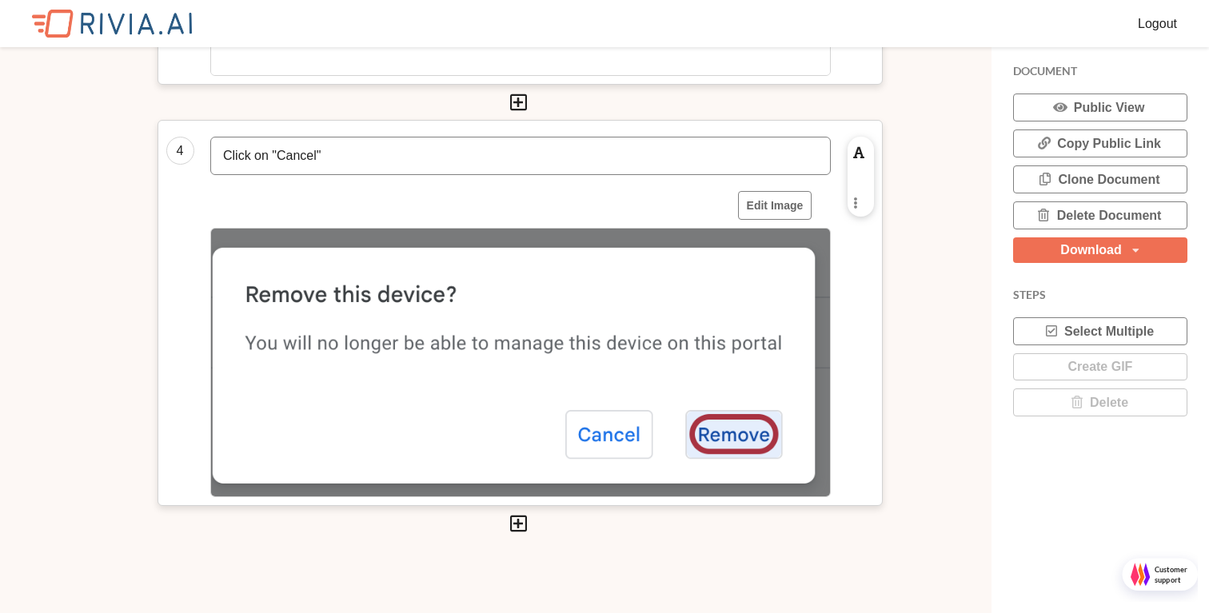
scroll to position [8, 8]
drag, startPoint x: 319, startPoint y: 155, endPoint x: 281, endPoint y: 153, distance: 37.7
click at [281, 152] on p "Click on "Cancel"" at bounding box center [520, 156] width 595 height 18
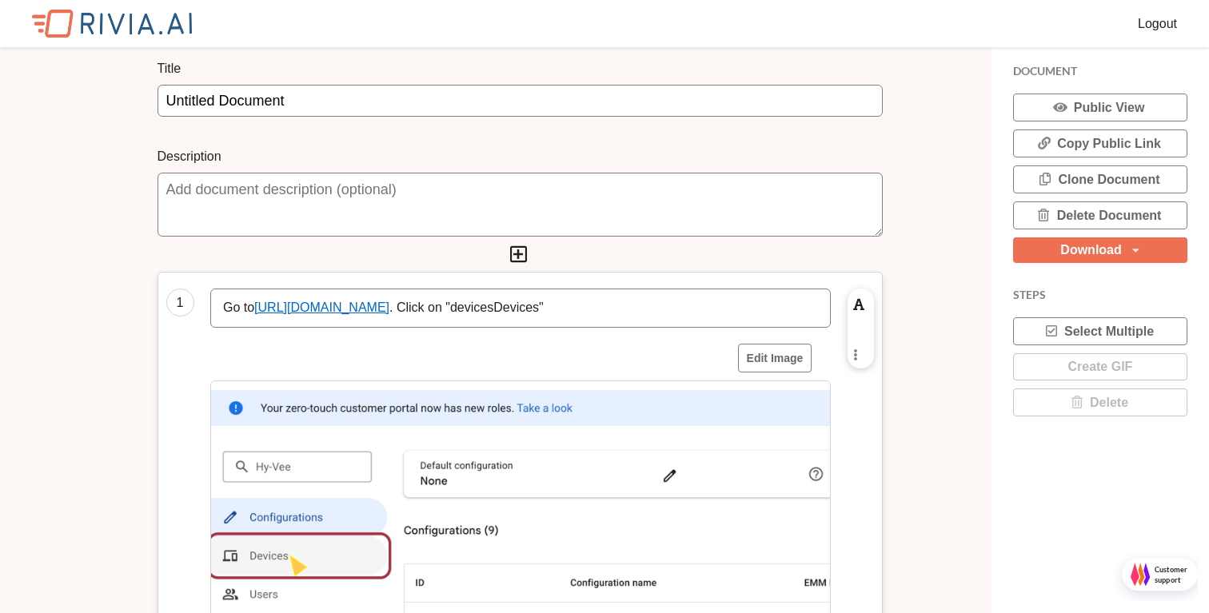
scroll to position [30, 0]
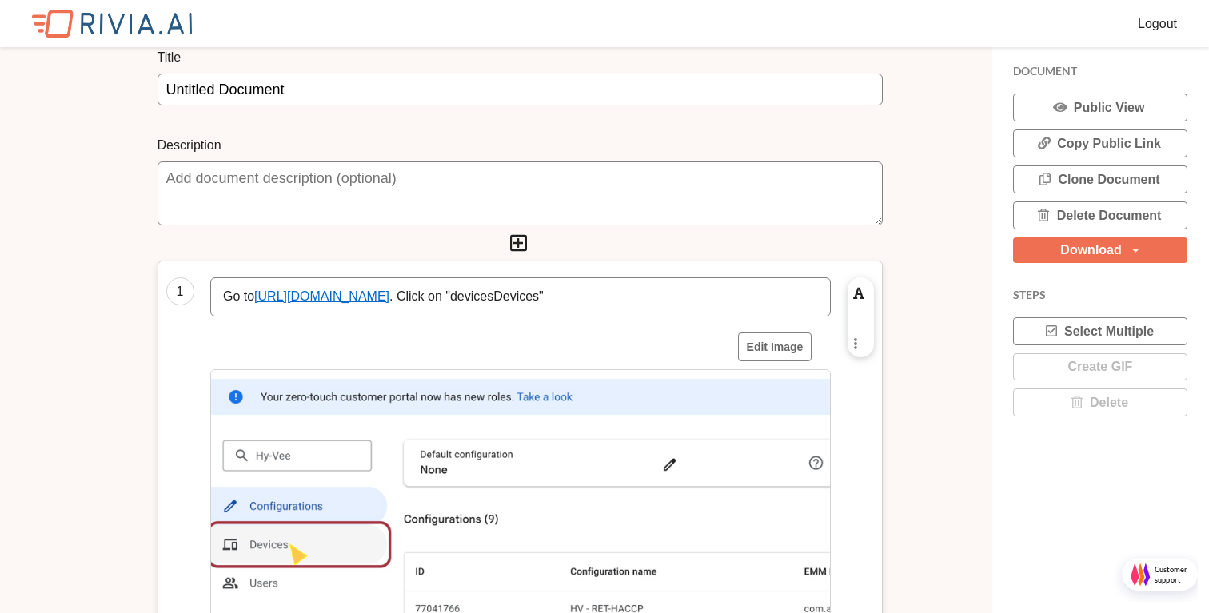
click at [537, 295] on p "Go to https://enterprise.google.com . Click on "devicesDevices"" at bounding box center [520, 297] width 595 height 18
click at [367, 88] on input "Untitled Document" at bounding box center [519, 90] width 725 height 32
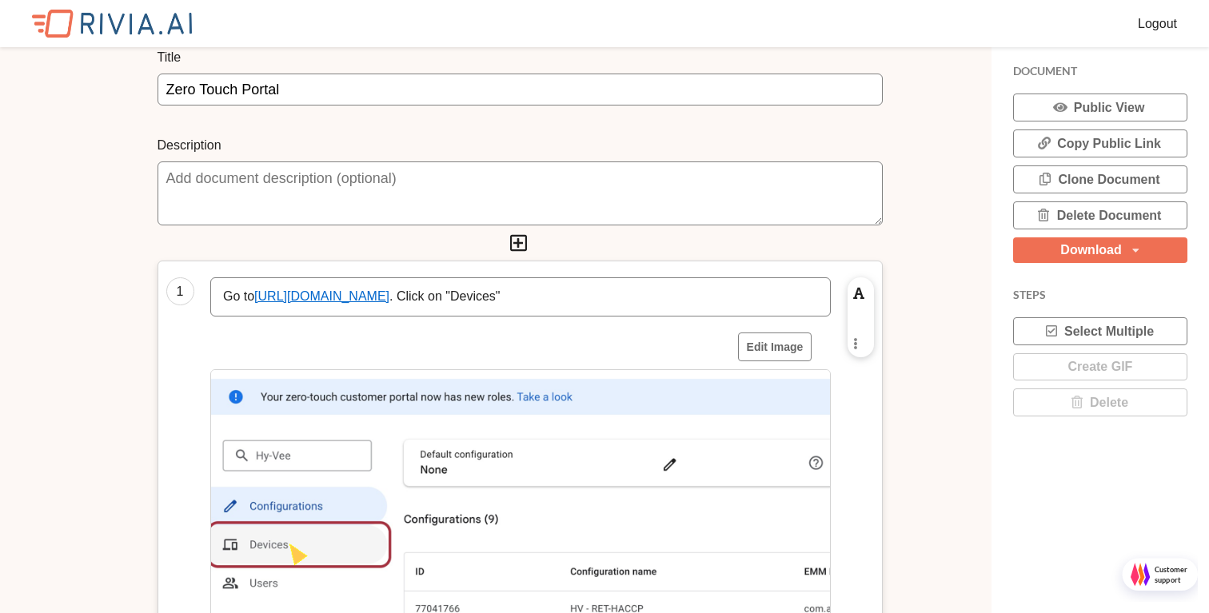
type input "Zero Touch Portal"
click at [325, 196] on textarea at bounding box center [519, 193] width 725 height 64
type textarea "L"
click at [541, 297] on p "Go to https://enterprise.google.com . Click on "devicesDevices"" at bounding box center [520, 297] width 595 height 18
click at [591, 306] on div "Go to https://enterprise.google.com . Click on "Devices"" at bounding box center [520, 297] width 619 height 38
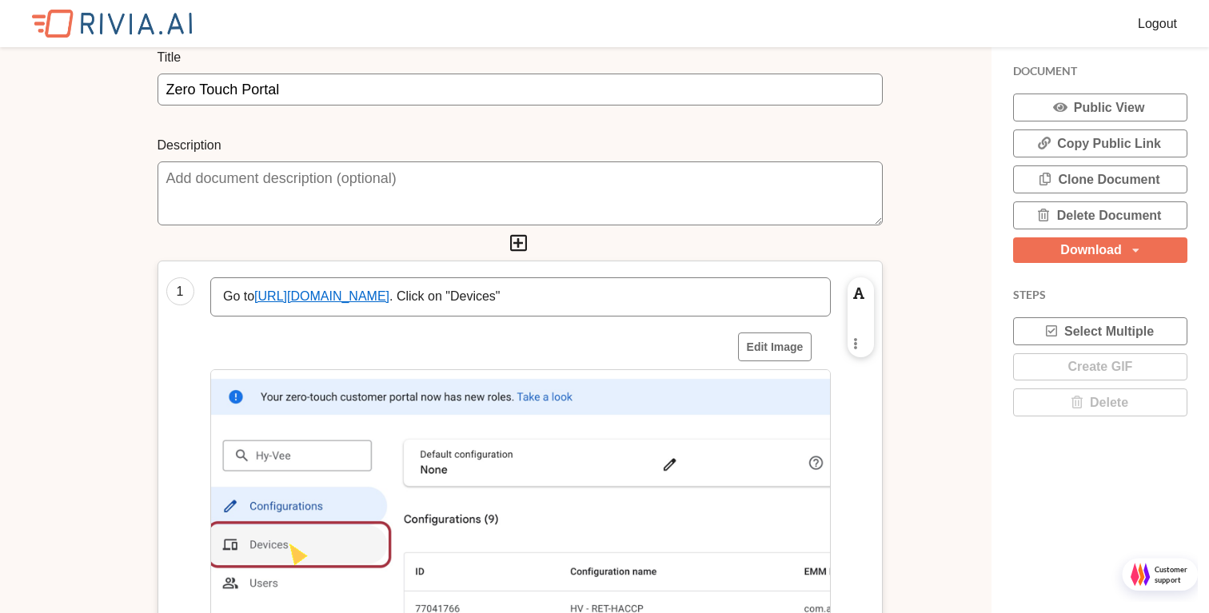
click at [435, 291] on p "Go to https://enterprise.google.com . Click on "Devices"" at bounding box center [520, 297] width 595 height 18
click at [563, 285] on div "Go to https://enterprise.google.com . Click on "Devices"" at bounding box center [520, 297] width 619 height 38
click at [563, 292] on p "Go to https://enterprise.google.com . Click on "Devices"" at bounding box center [520, 297] width 595 height 18
click at [438, 297] on p "Go to https://enterprise.google.com . Click on "Devices"" at bounding box center [520, 297] width 595 height 18
click at [517, 241] on icon at bounding box center [518, 242] width 22 height 19
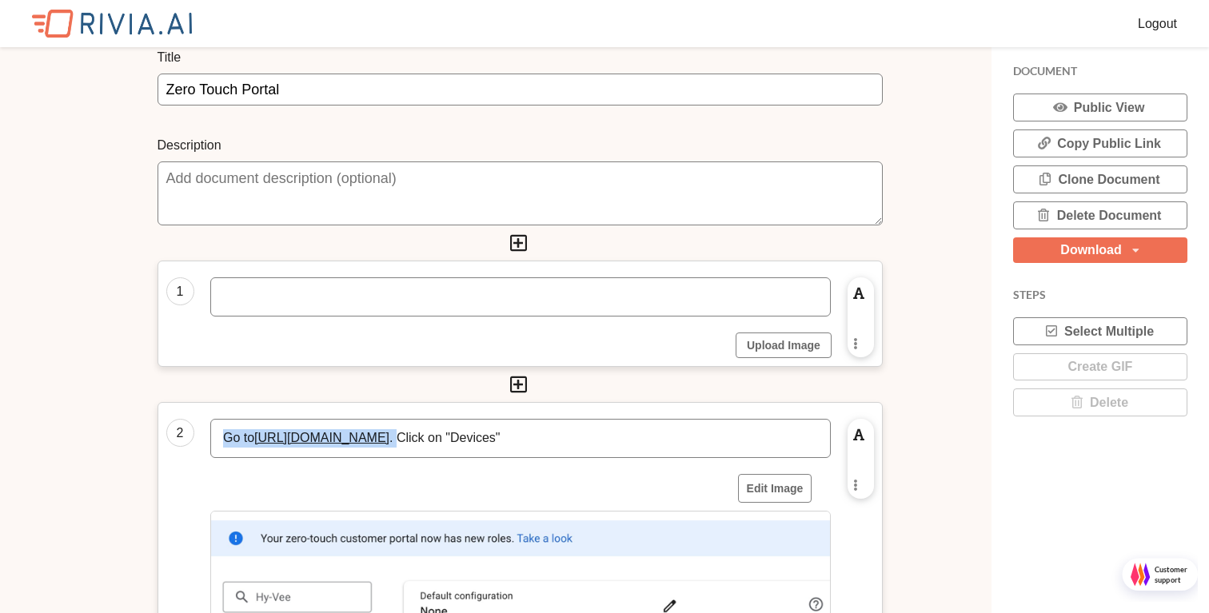
drag, startPoint x: 438, startPoint y: 441, endPoint x: 221, endPoint y: 440, distance: 216.7
click at [221, 440] on div "Go to https://enterprise.google.com . Click on "Devices"" at bounding box center [520, 439] width 619 height 38
copy p "Go to https://enterprise.google.com ."
click at [224, 285] on div at bounding box center [520, 297] width 619 height 38
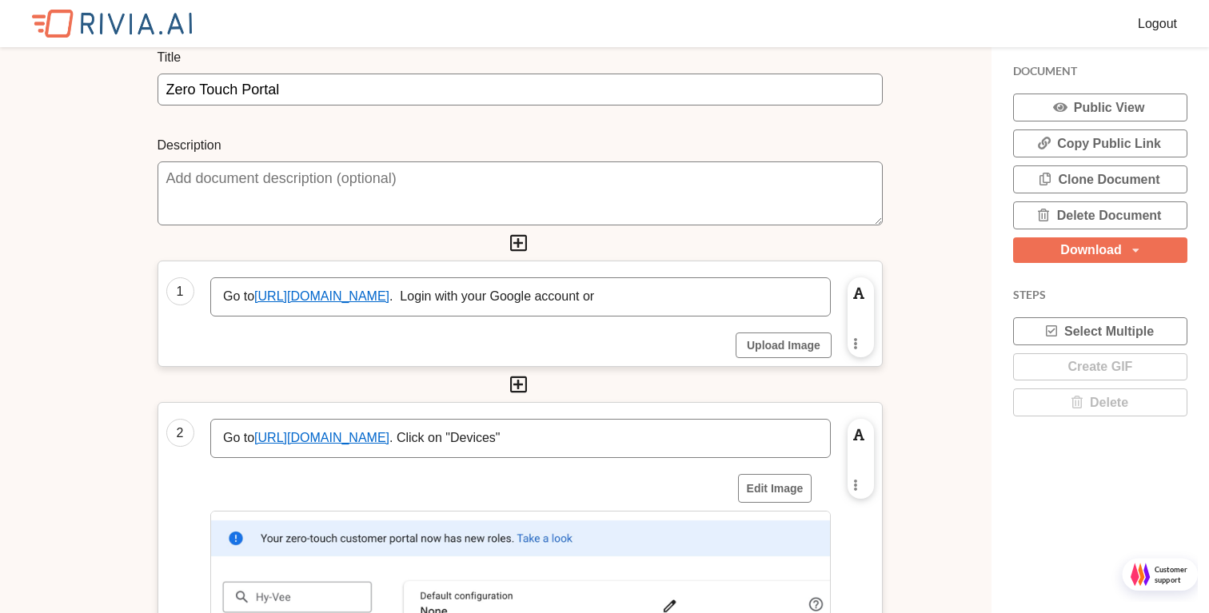
click at [682, 303] on p "Go to https://enterprise.google.com . Login with your Google account or" at bounding box center [520, 297] width 595 height 18
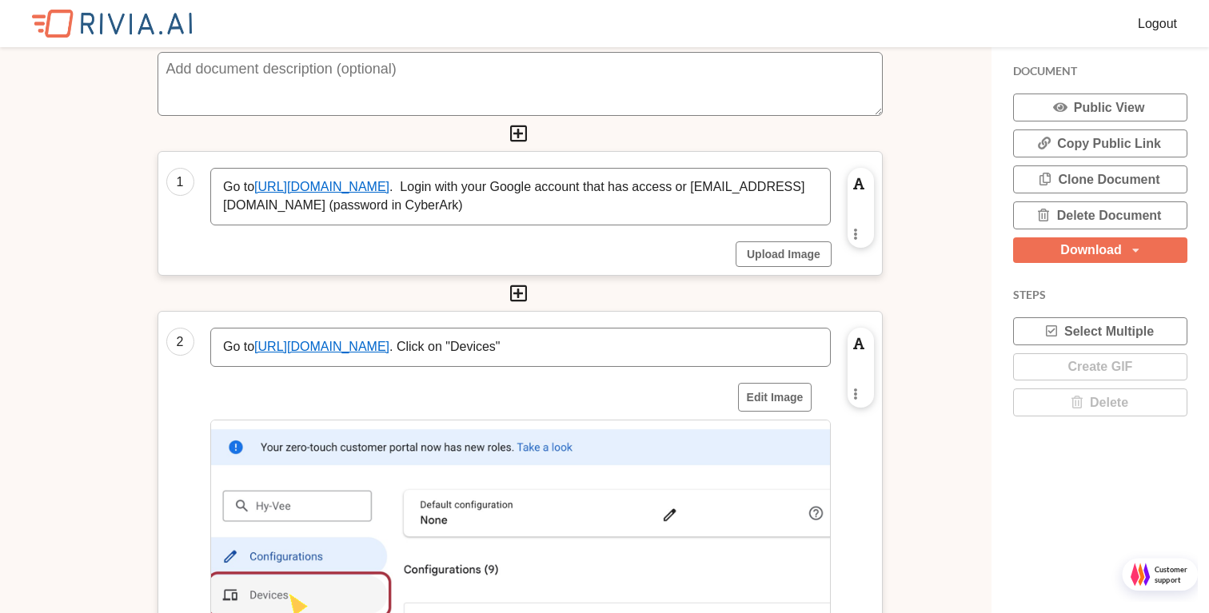
scroll to position [144, 0]
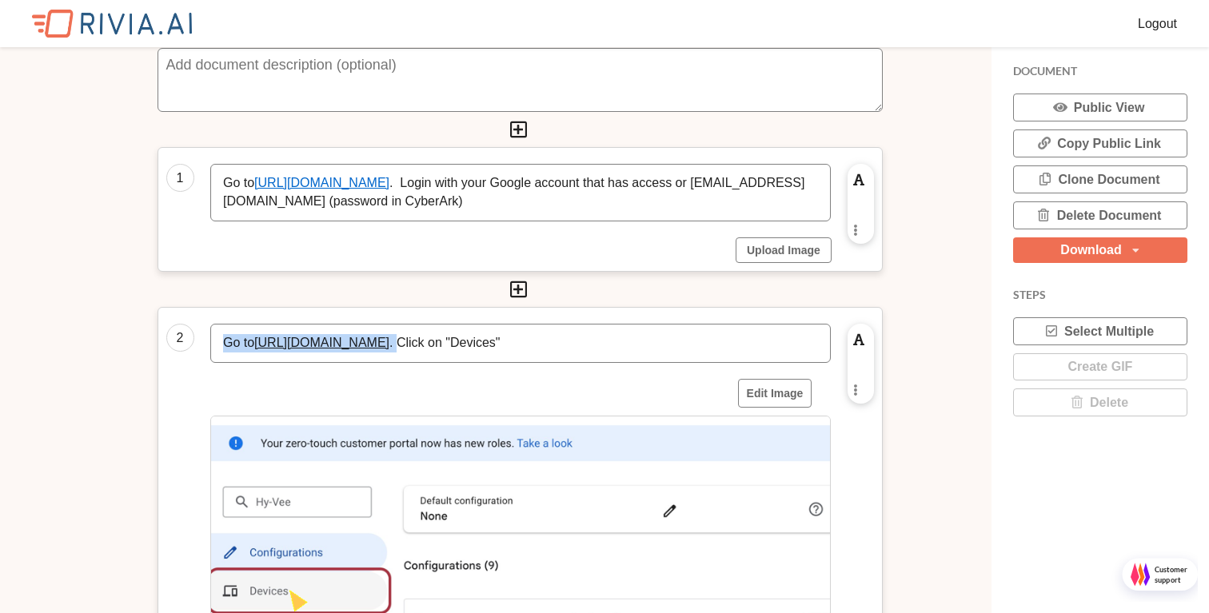
drag, startPoint x: 441, startPoint y: 343, endPoint x: 194, endPoint y: 344, distance: 246.2
click at [194, 344] on div "Go to https://enterprise.google.com . Click on "Devices"" at bounding box center [520, 343] width 653 height 39
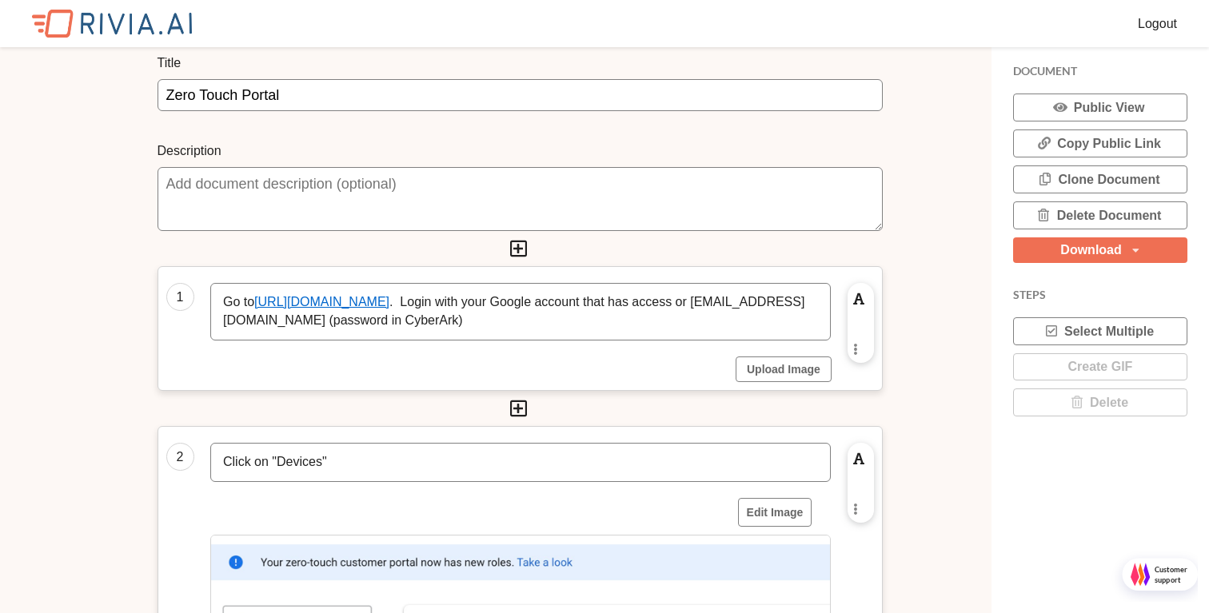
scroll to position [22, 0]
click at [693, 204] on textarea at bounding box center [519, 201] width 725 height 64
type textarea "Removing Zero Touch from Retail Handheld devices"
click at [1131, 259] on div "Download PDF MD HTML DOCX" at bounding box center [1100, 250] width 174 height 26
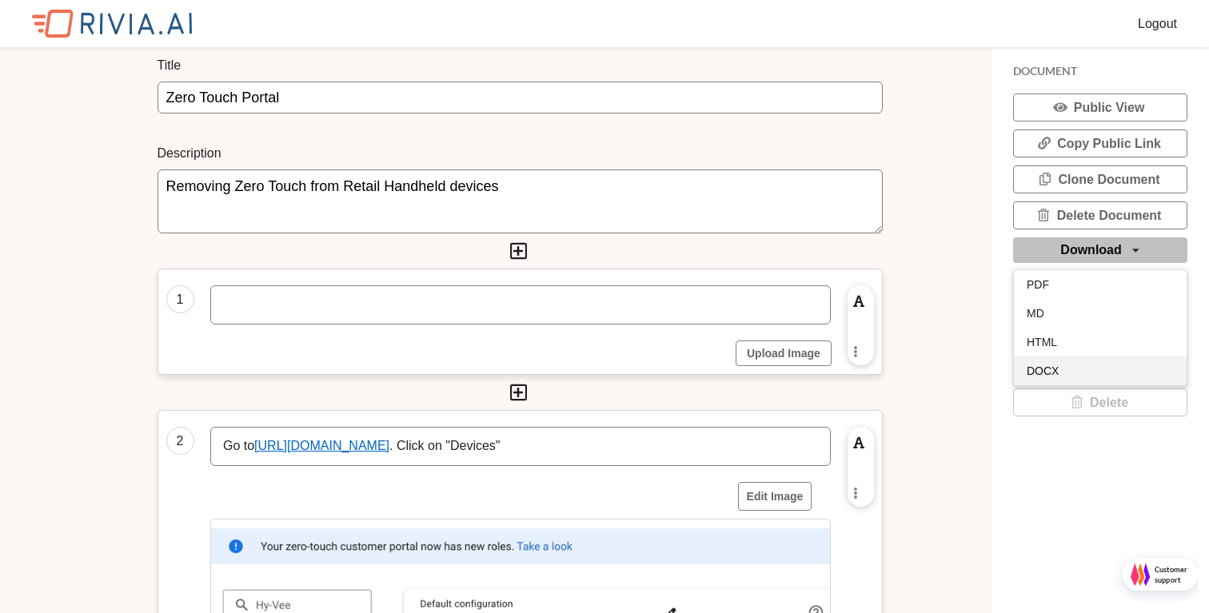
click at [1064, 376] on div "DOCX" at bounding box center [1100, 371] width 173 height 29
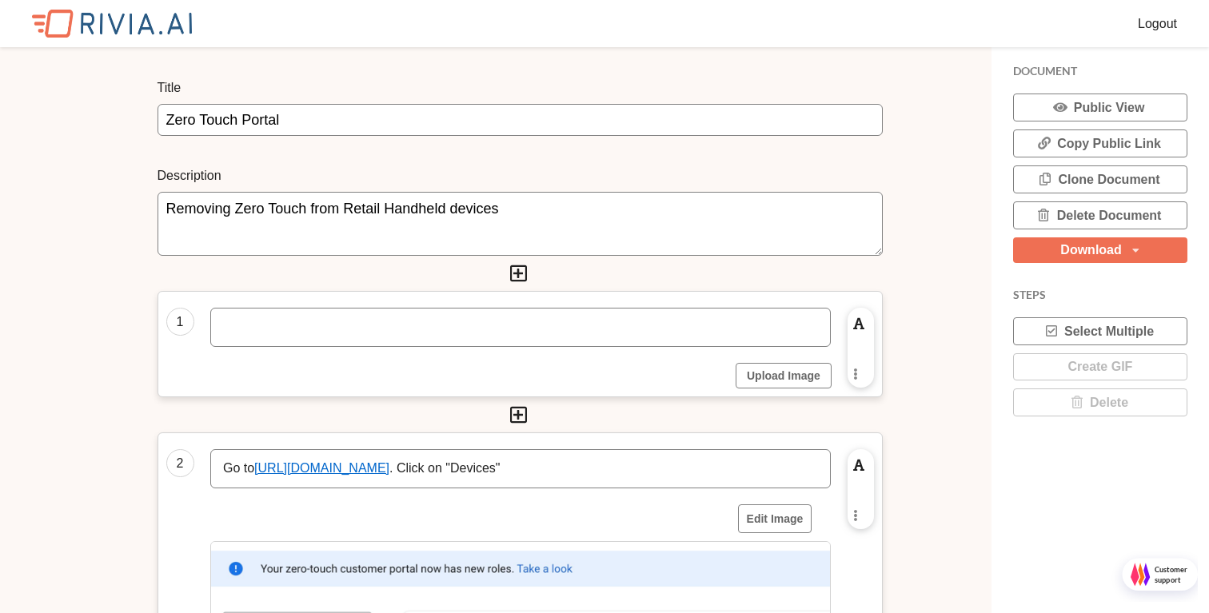
click at [1073, 260] on div "Download PDF MD HTML DOCX" at bounding box center [1100, 250] width 174 height 26
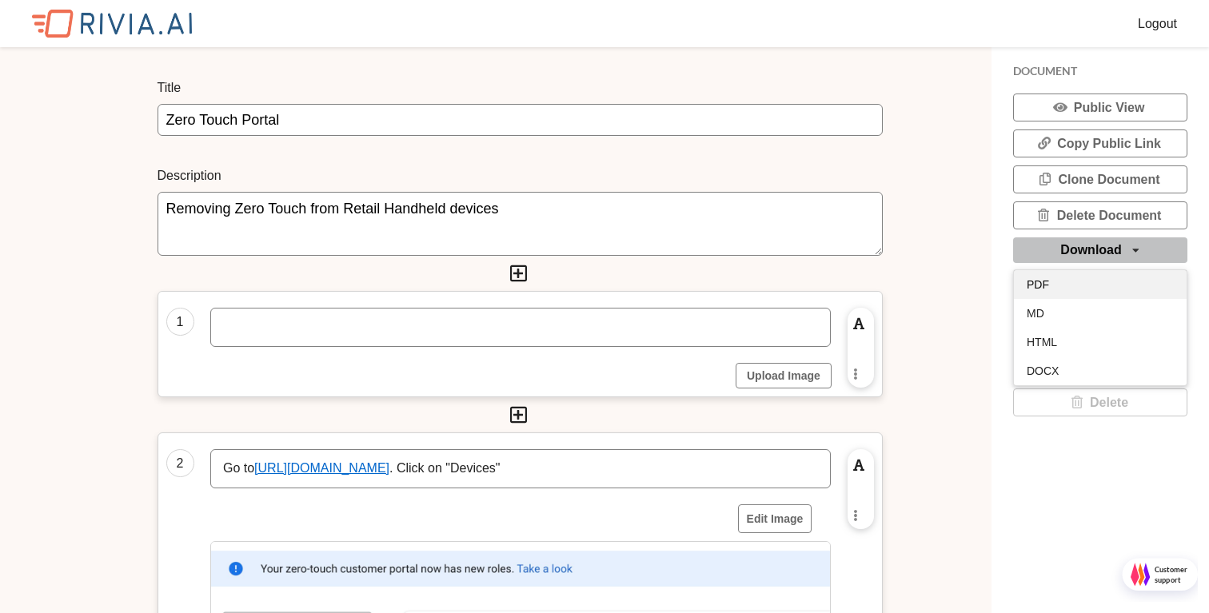
click at [1050, 283] on div "PDF" at bounding box center [1100, 284] width 173 height 29
